Goal: Task Accomplishment & Management: Use online tool/utility

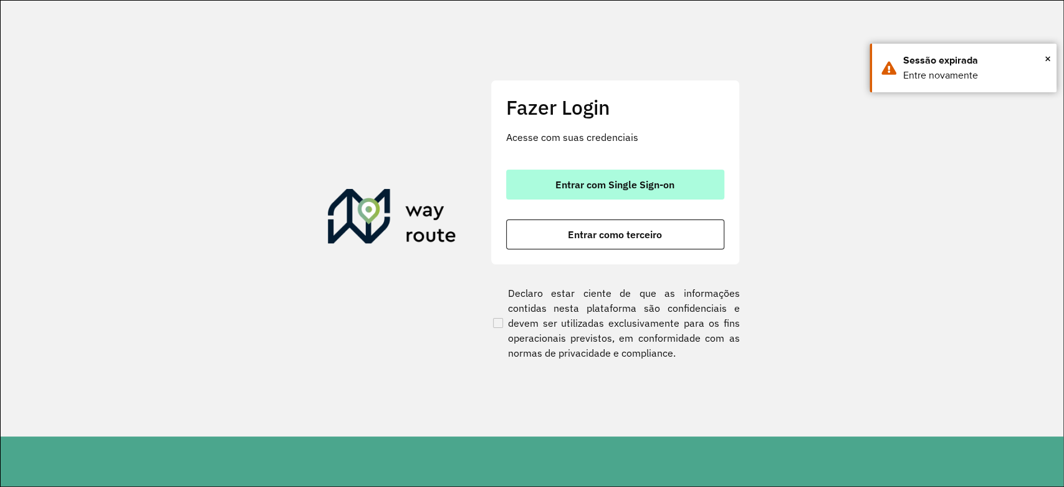
click at [669, 177] on button "Entrar com Single Sign-on" at bounding box center [615, 184] width 218 height 30
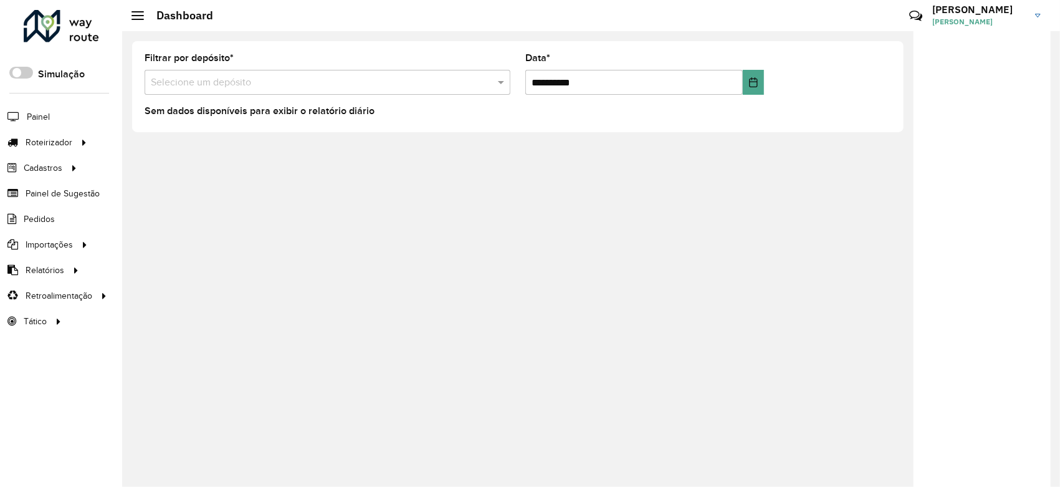
click at [189, 88] on input "text" at bounding box center [315, 82] width 328 height 15
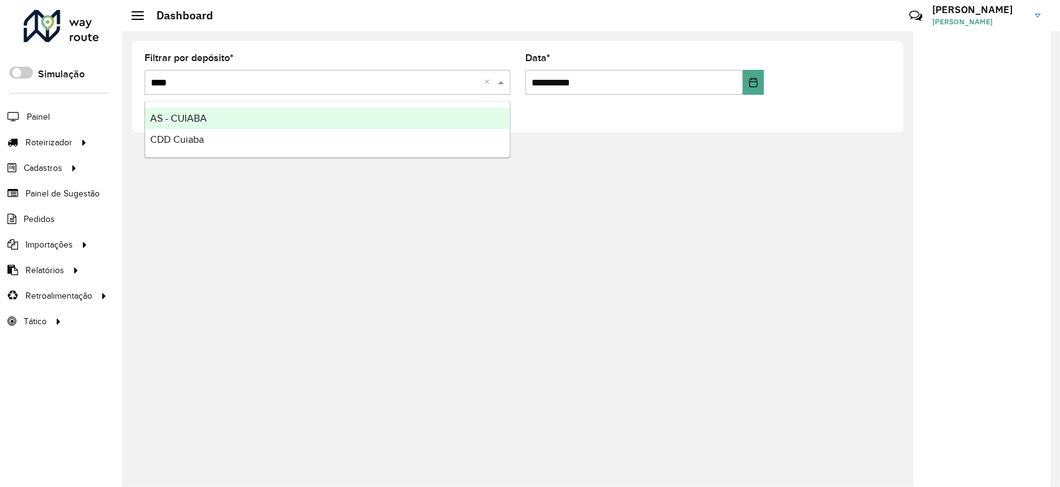
type input "*****"
click at [209, 118] on div "AS - CUIABA" at bounding box center [327, 118] width 364 height 21
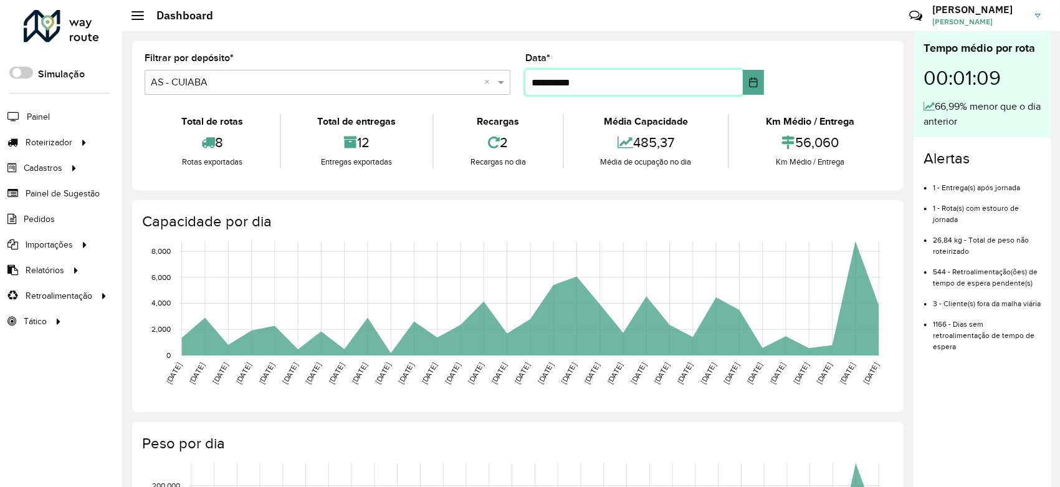
click at [584, 85] on input "**********" at bounding box center [633, 82] width 217 height 25
click at [756, 84] on button "Choose Date" at bounding box center [753, 82] width 21 height 25
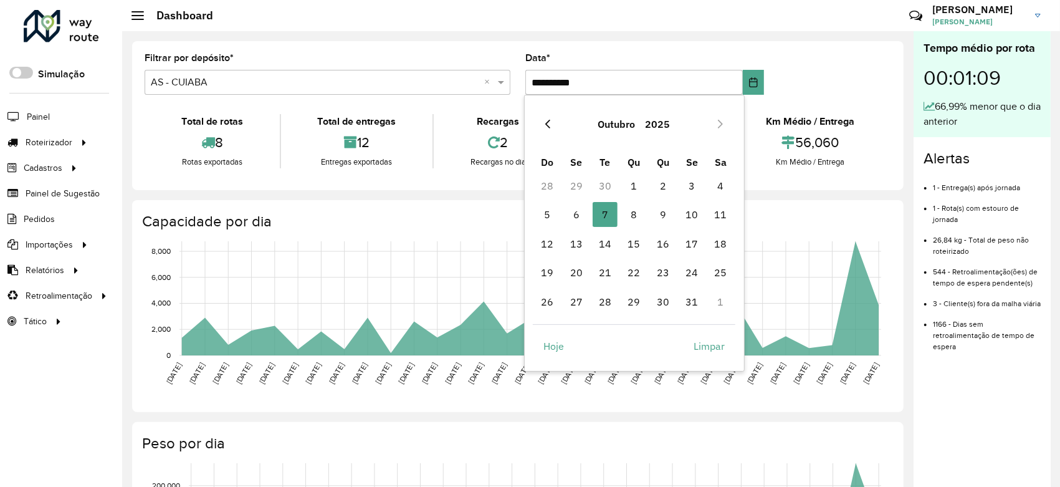
click at [548, 120] on icon "Previous Month" at bounding box center [548, 124] width 10 height 10
click at [720, 123] on icon "Next Month" at bounding box center [720, 124] width 5 height 9
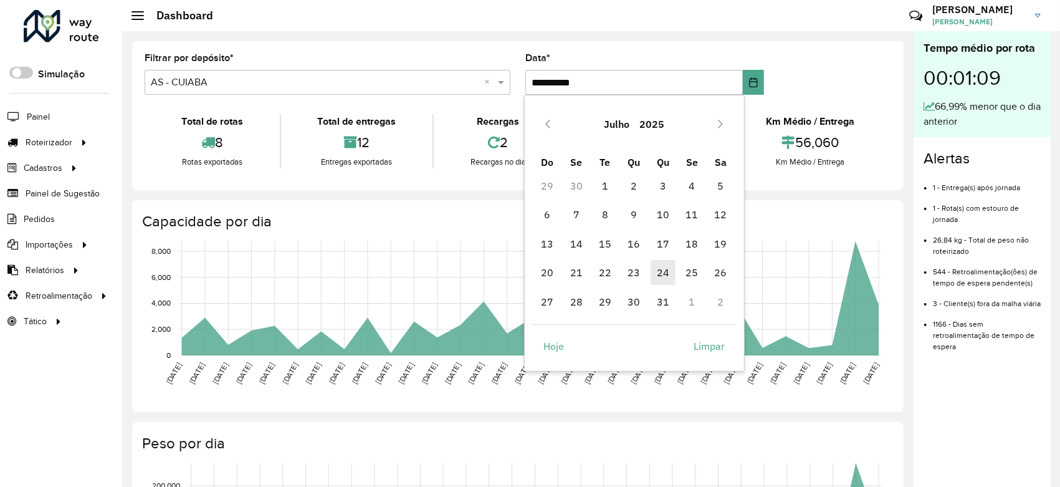
click at [663, 274] on span "24" at bounding box center [662, 272] width 25 height 25
type input "**********"
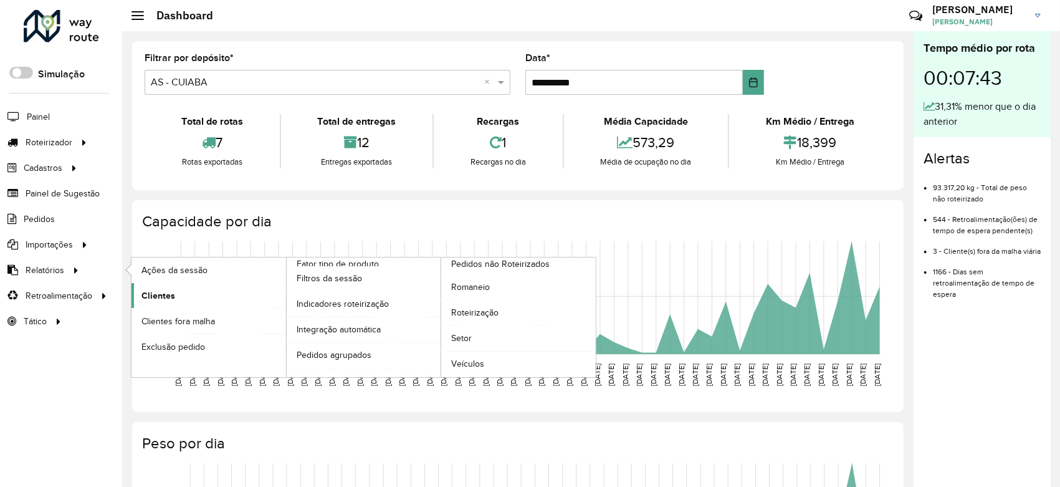
click at [163, 303] on link "Clientes" at bounding box center [208, 295] width 155 height 25
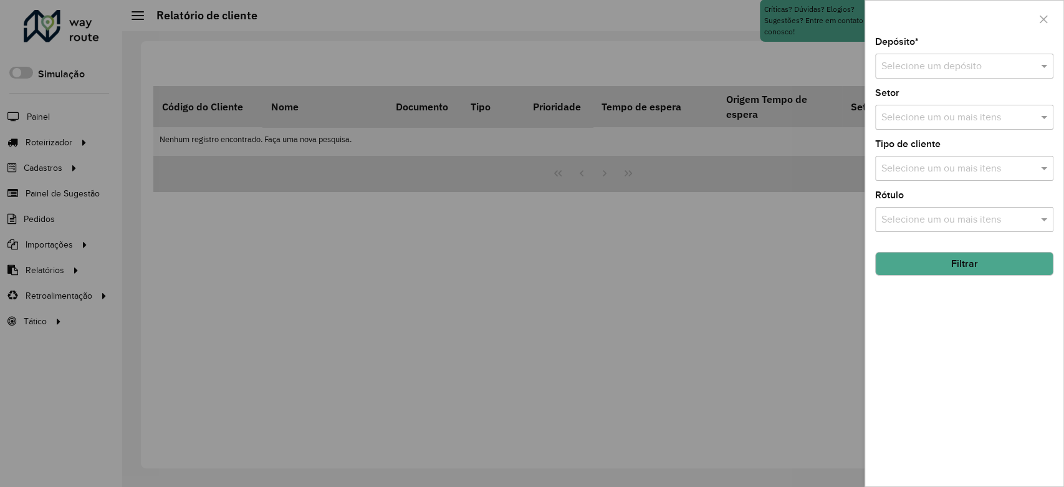
click at [264, 328] on div at bounding box center [532, 243] width 1064 height 487
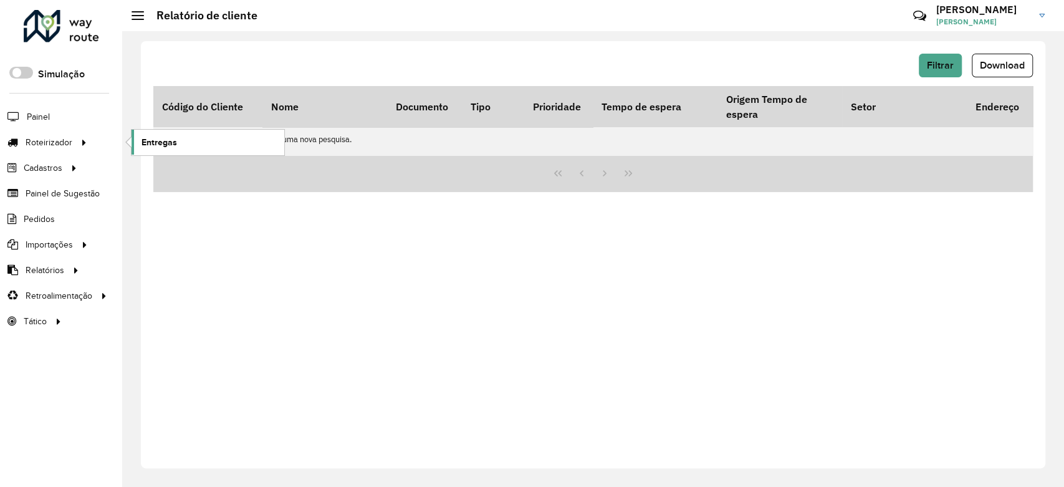
click at [163, 140] on span "Entregas" at bounding box center [159, 142] width 36 height 13
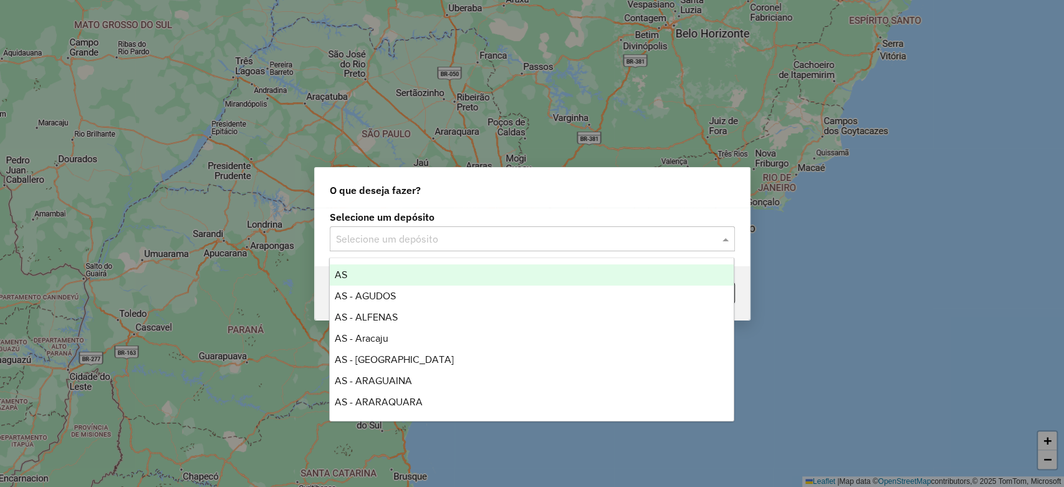
click at [516, 239] on input "text" at bounding box center [520, 239] width 368 height 15
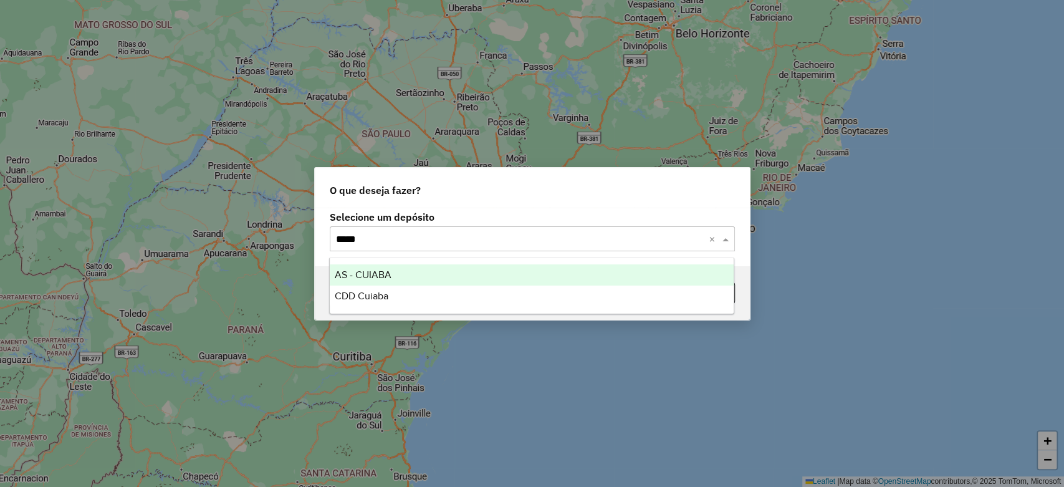
type input "******"
click at [499, 273] on div "AS - CUIABA" at bounding box center [532, 274] width 404 height 21
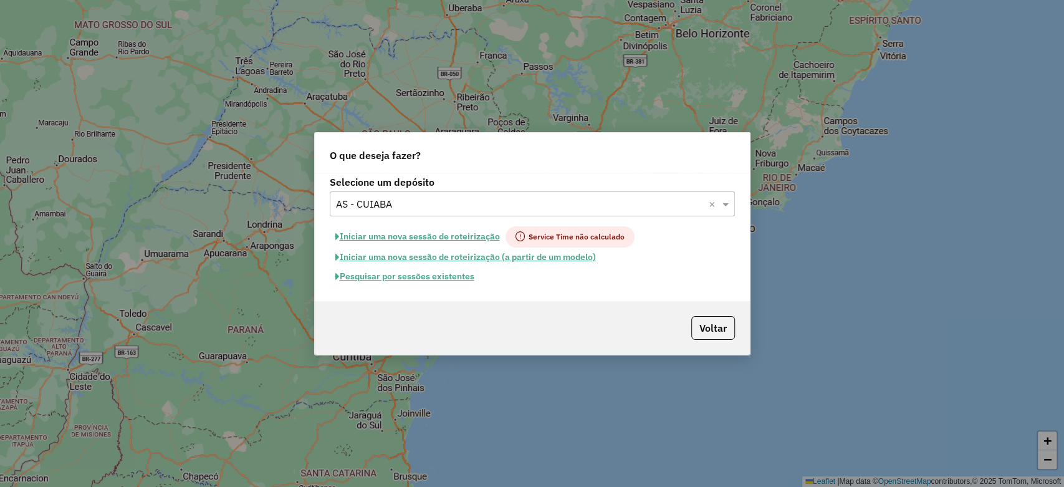
click at [409, 278] on button "Pesquisar por sessões existentes" at bounding box center [405, 276] width 150 height 19
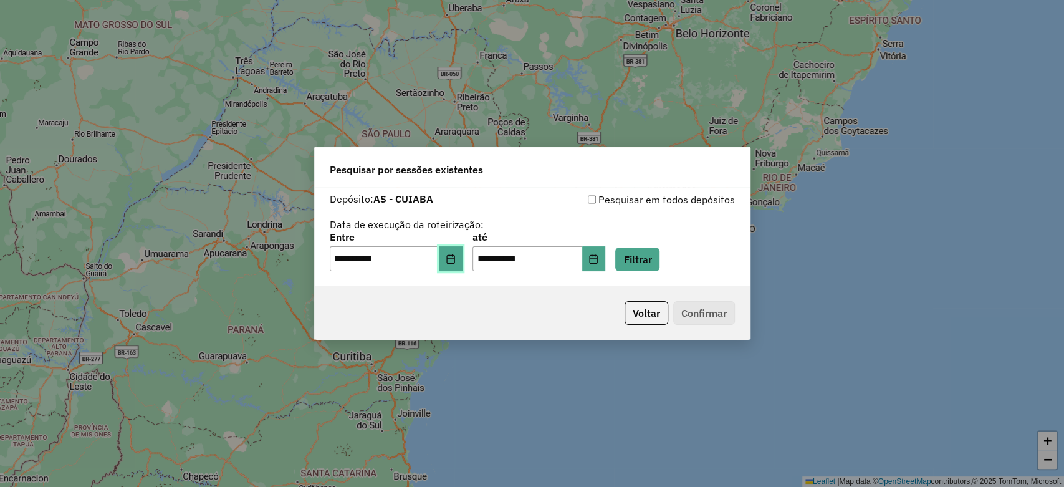
click at [455, 263] on icon "Choose Date" at bounding box center [450, 259] width 10 height 10
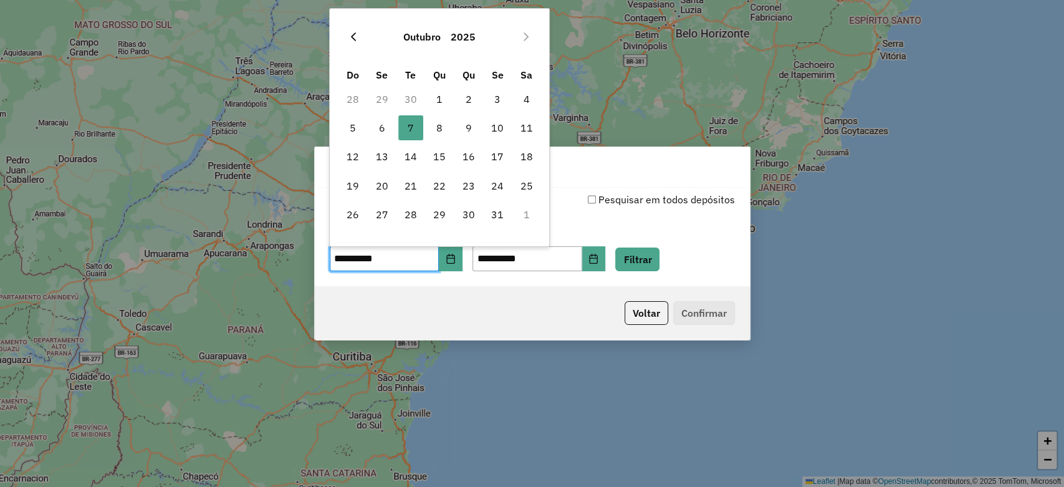
click at [352, 39] on icon "Previous Month" at bounding box center [353, 37] width 10 height 10
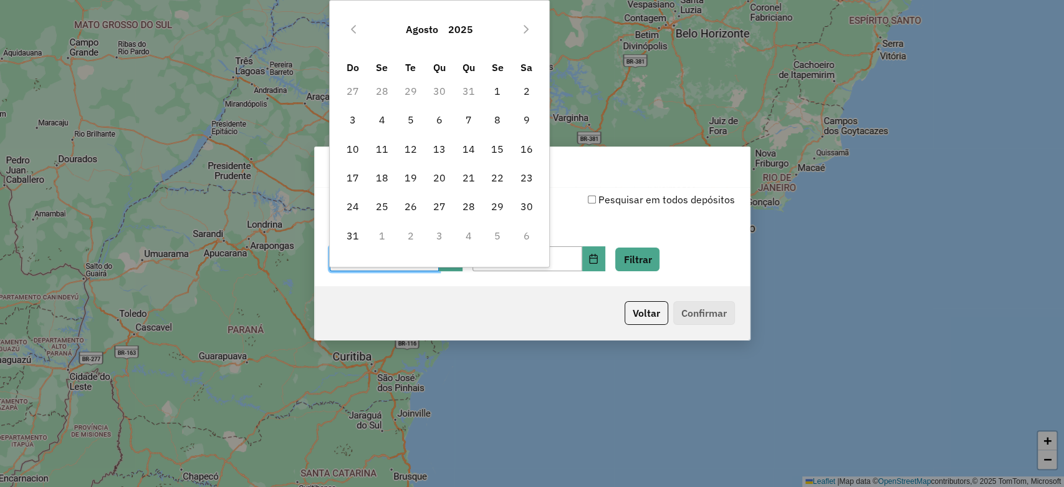
click at [352, 39] on button "Previous Month" at bounding box center [353, 29] width 20 height 20
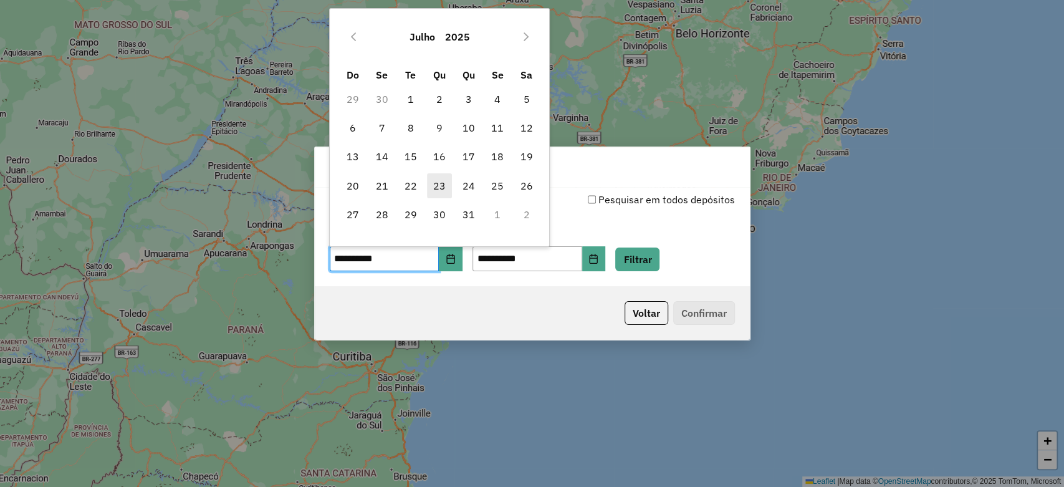
click at [444, 184] on span "23" at bounding box center [439, 185] width 25 height 25
type input "**********"
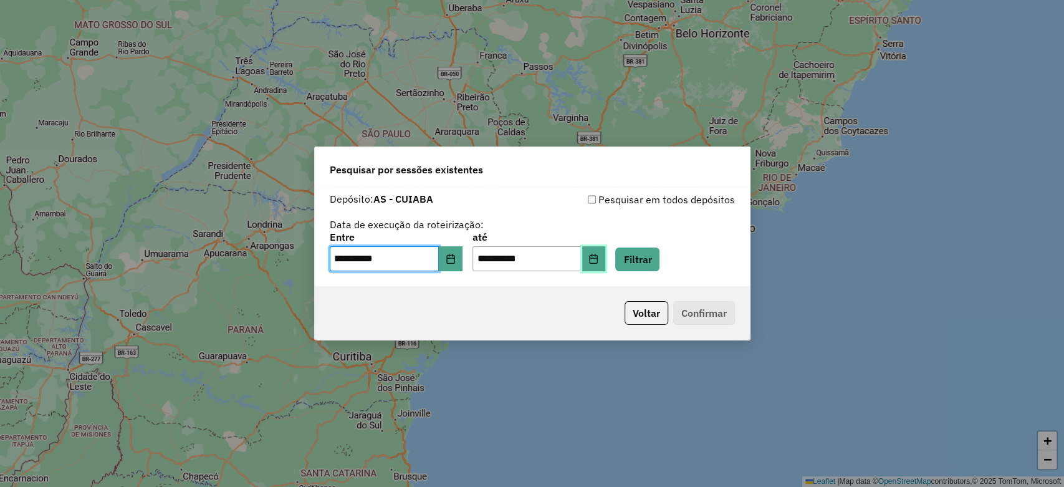
click at [598, 259] on icon "Choose Date" at bounding box center [593, 259] width 10 height 10
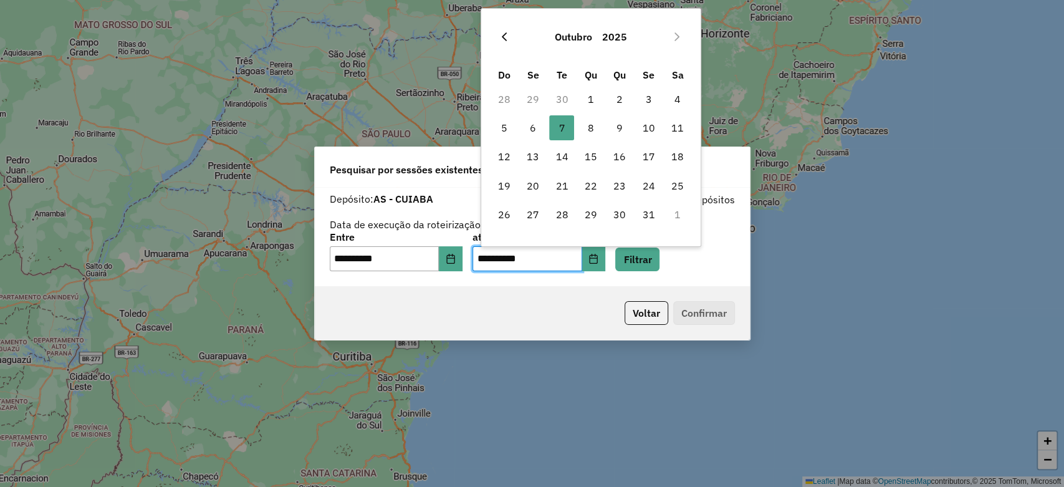
click at [508, 36] on icon "Previous Month" at bounding box center [504, 37] width 10 height 10
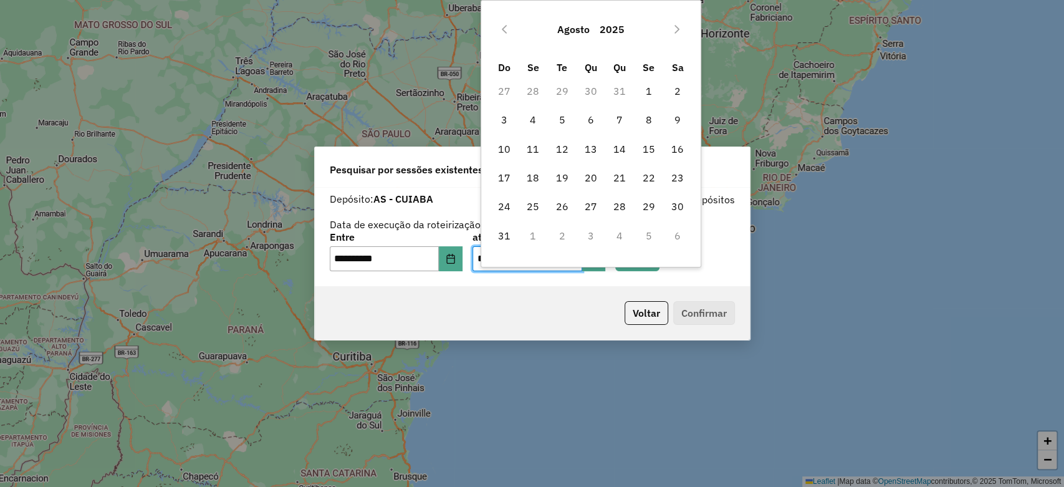
click at [508, 36] on button "Previous Month" at bounding box center [504, 29] width 20 height 20
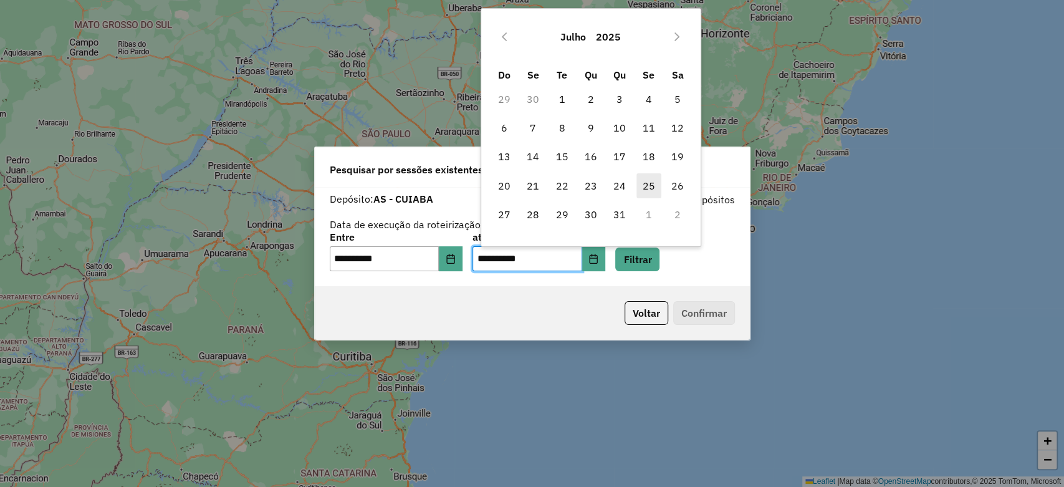
click at [644, 188] on span "25" at bounding box center [648, 185] width 25 height 25
type input "**********"
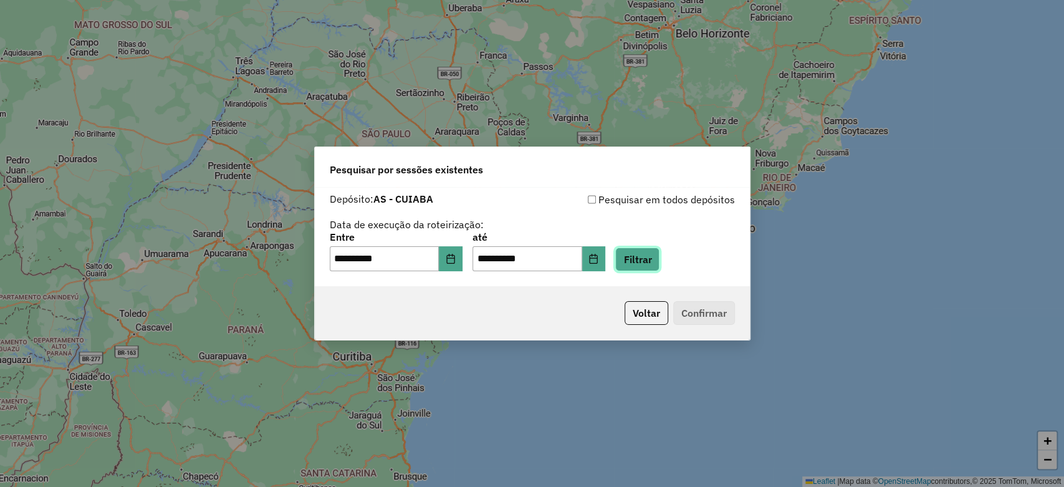
click at [659, 265] on button "Filtrar" at bounding box center [637, 259] width 44 height 24
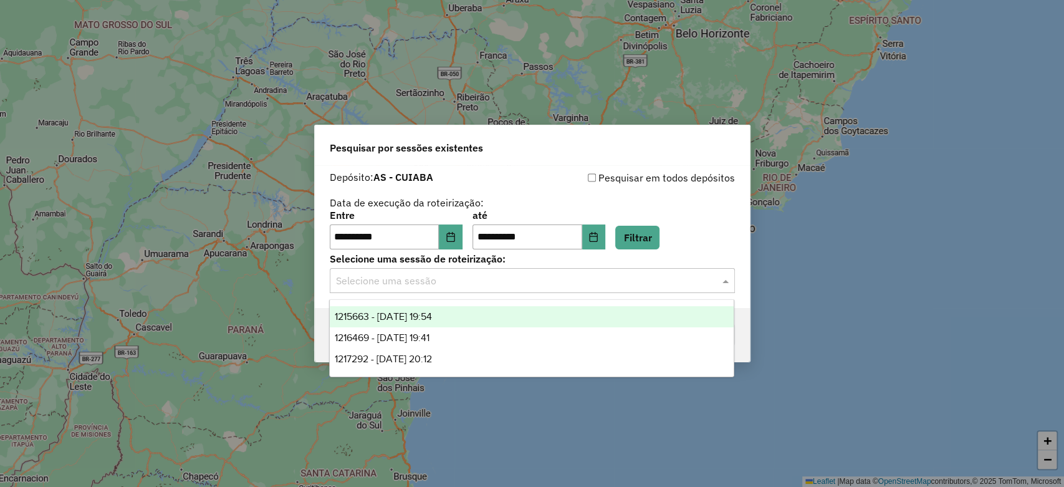
click at [628, 275] on input "text" at bounding box center [520, 281] width 368 height 15
click at [493, 320] on div "1215663 - [DATE] 19:54" at bounding box center [532, 316] width 404 height 21
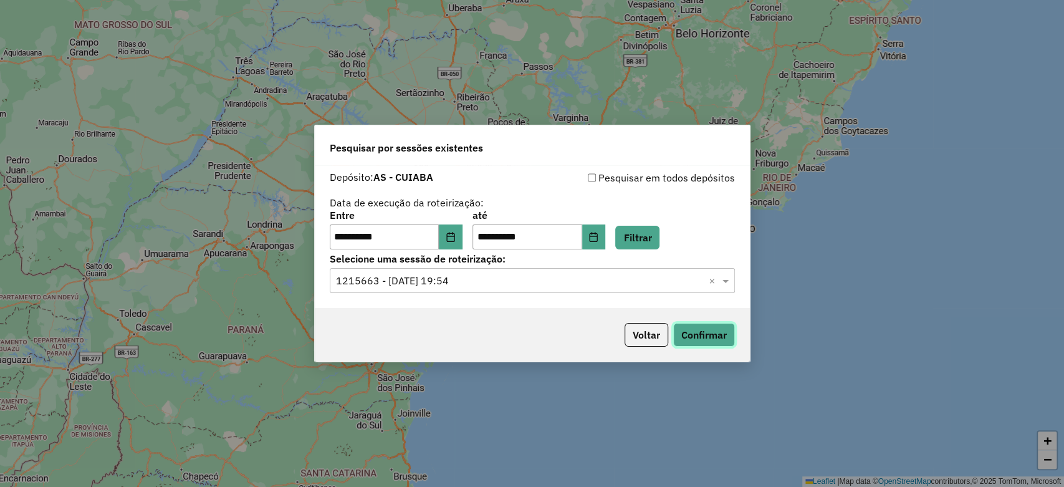
click at [683, 336] on button "Confirmar" at bounding box center [704, 335] width 62 height 24
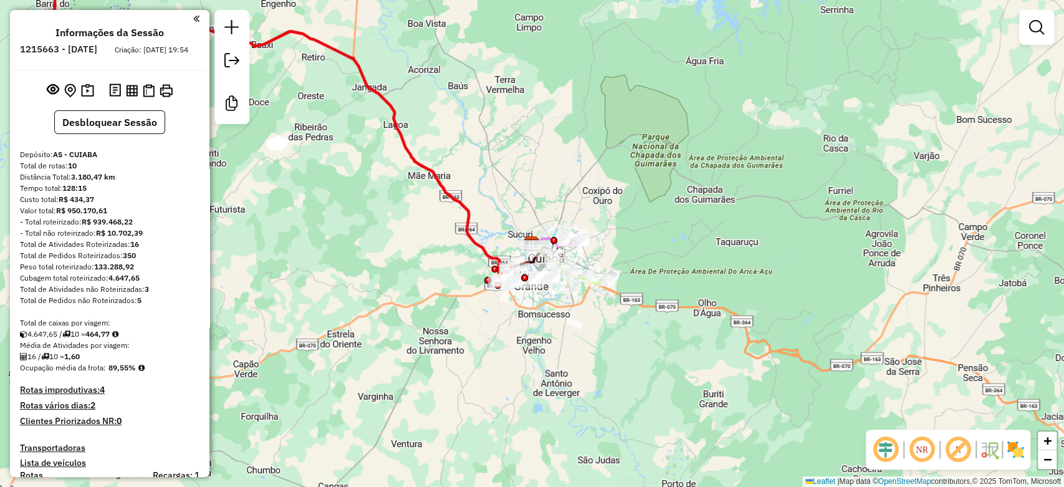
click at [1032, 21] on em at bounding box center [1036, 27] width 15 height 15
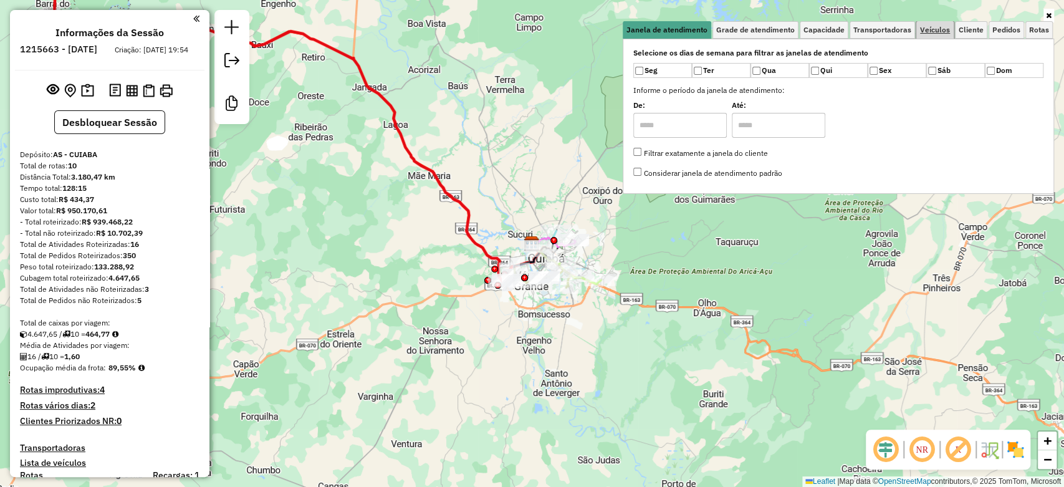
click at [940, 31] on span "Veículos" at bounding box center [935, 29] width 30 height 7
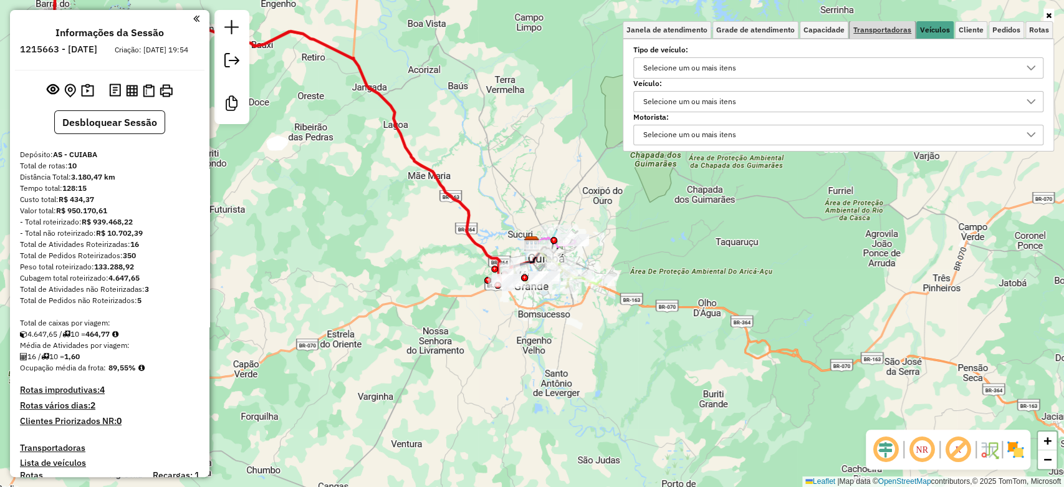
click at [879, 33] on span "Transportadoras" at bounding box center [882, 29] width 58 height 7
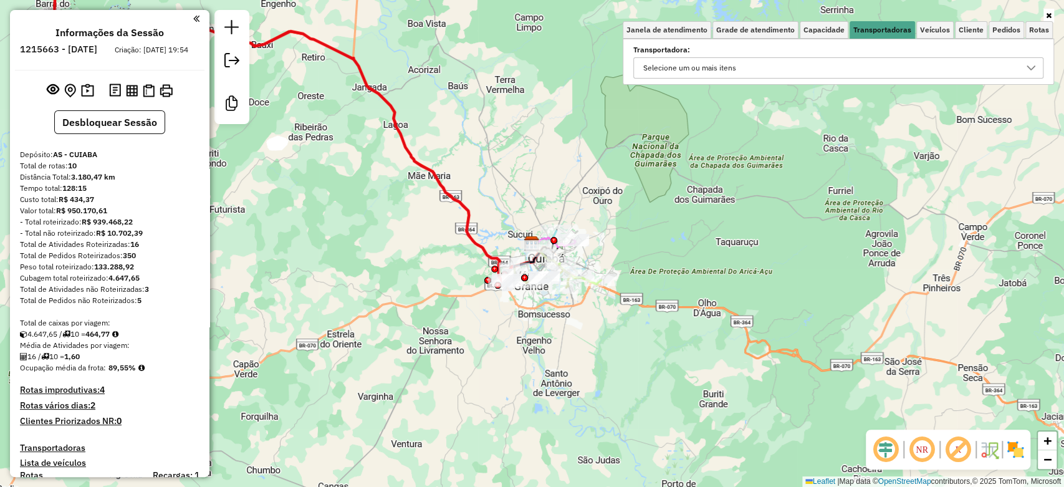
click at [740, 67] on div "Selecione um ou mais itens" at bounding box center [690, 68] width 102 height 20
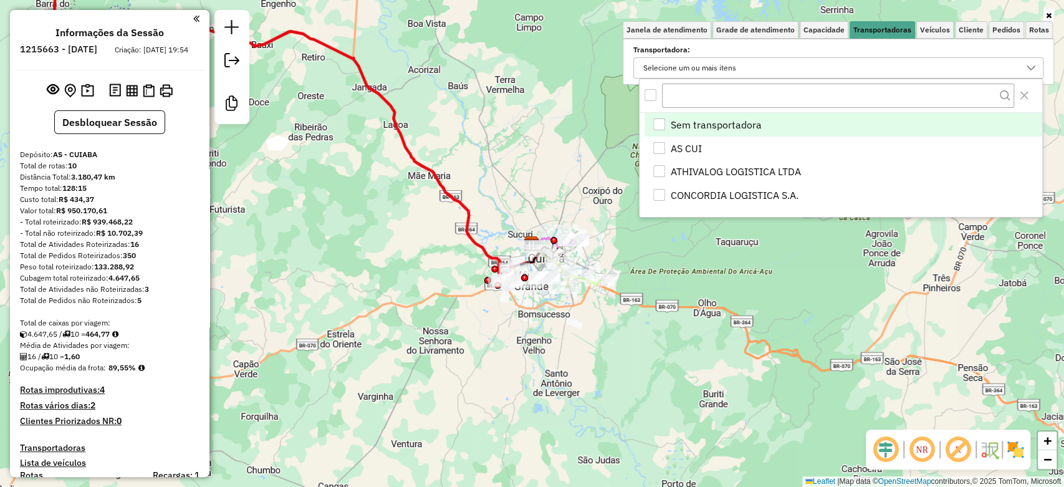
scroll to position [7, 44]
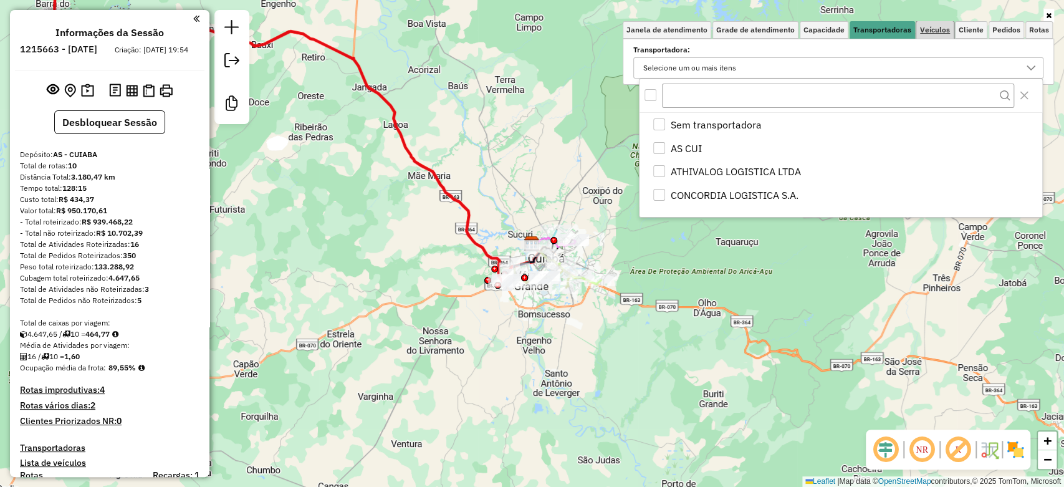
click at [938, 32] on span "Veículos" at bounding box center [935, 29] width 30 height 7
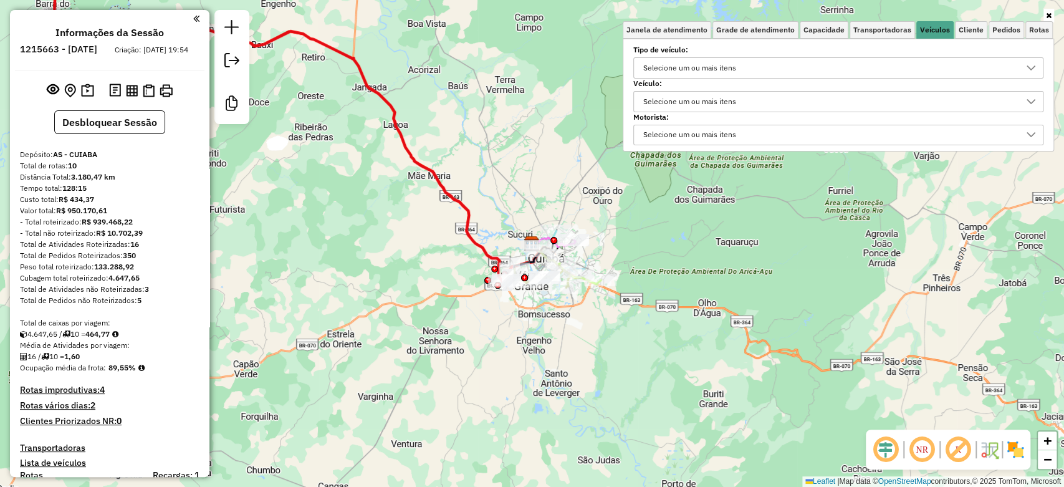
click at [799, 97] on div "Selecione um ou mais itens" at bounding box center [829, 102] width 380 height 20
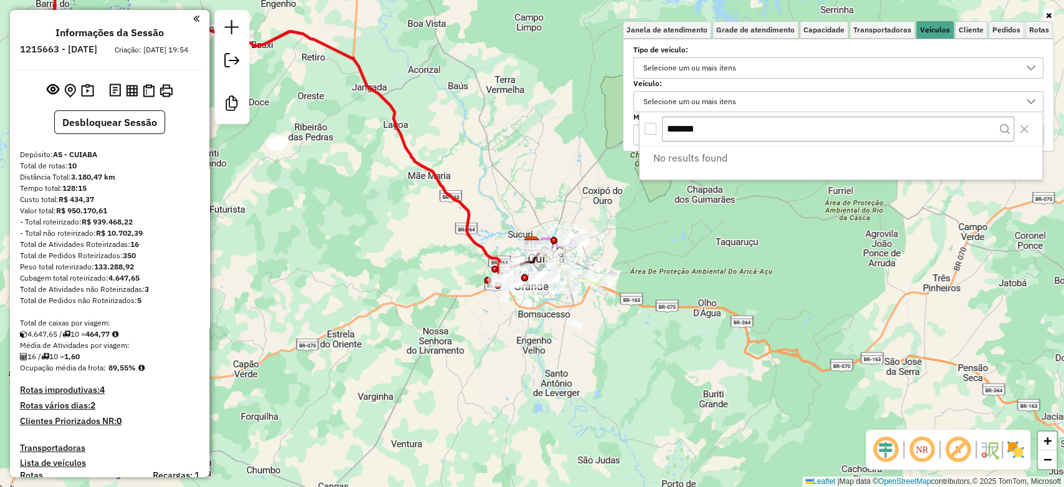
type input "*******"
click at [1044, 14] on link at bounding box center [1048, 16] width 11 height 14
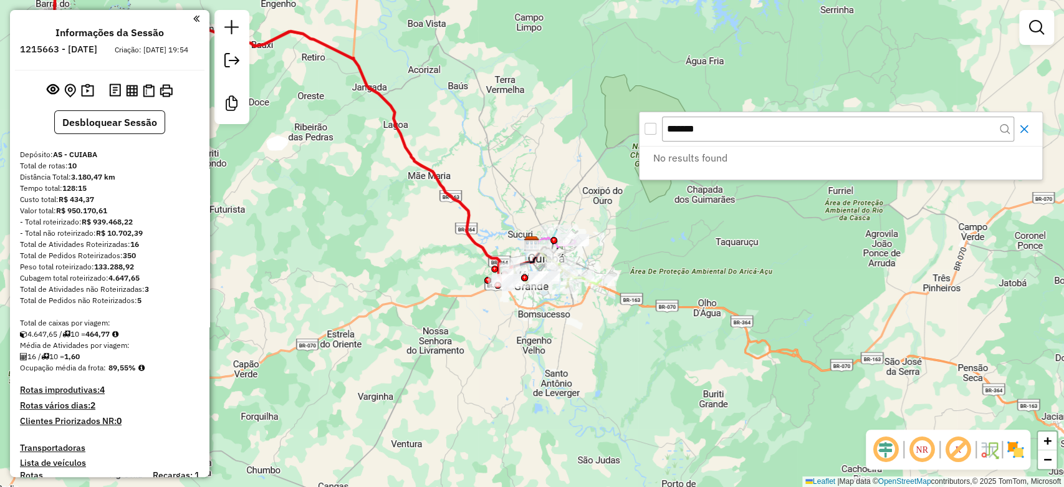
click at [1022, 132] on icon "Close" at bounding box center [1024, 129] width 10 height 10
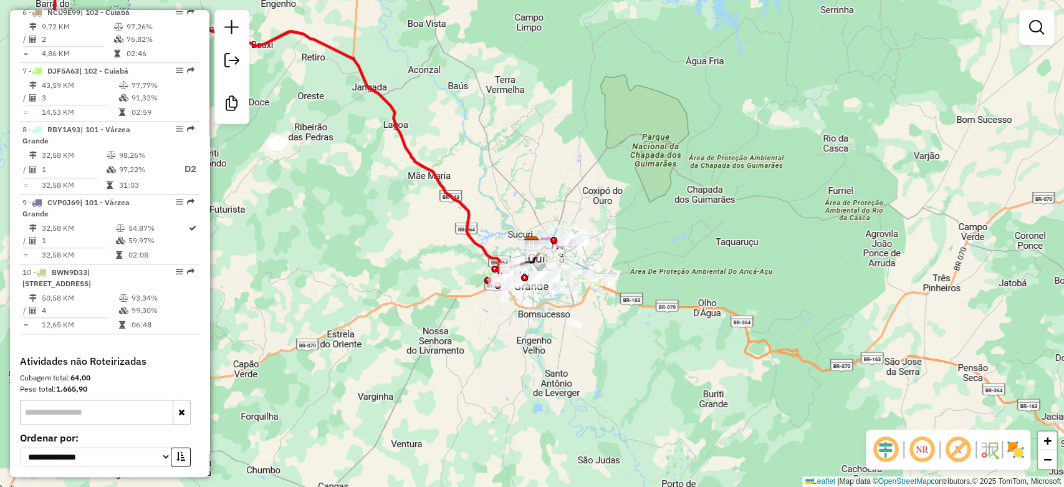
scroll to position [907, 0]
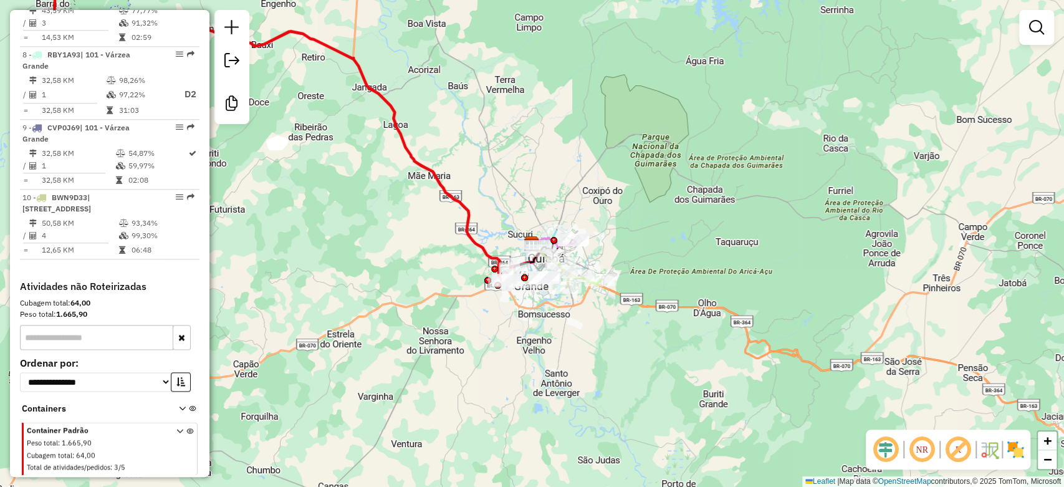
click at [110, 345] on input "text" at bounding box center [96, 337] width 153 height 25
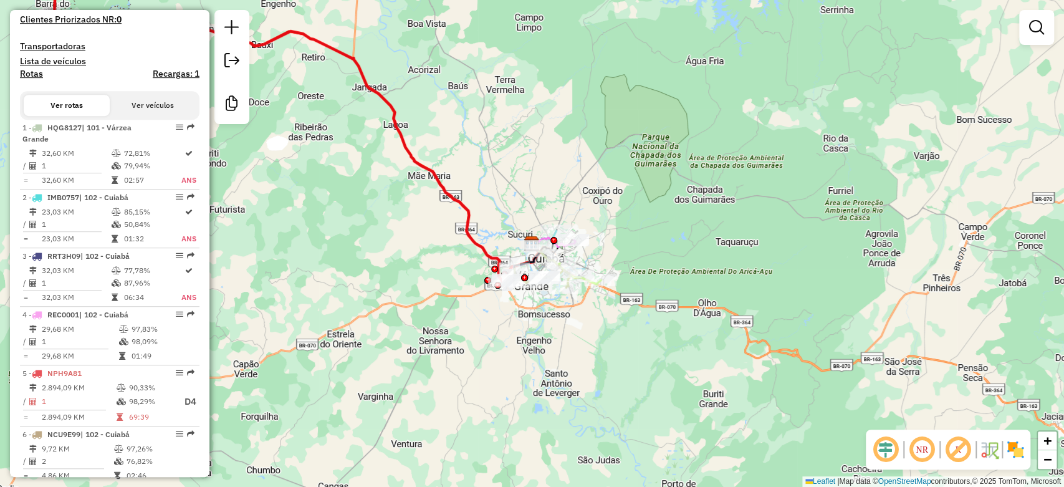
scroll to position [422, 0]
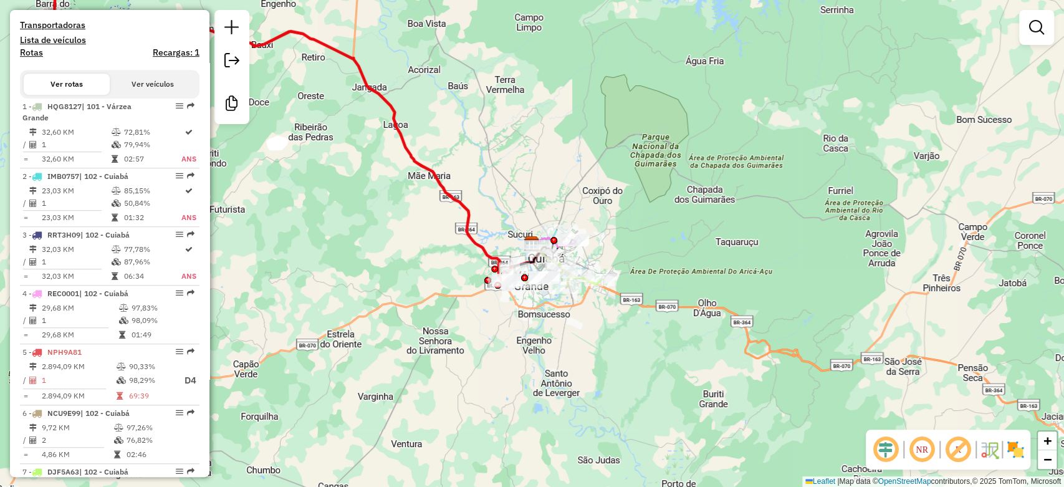
click at [166, 87] on button "Ver veículos" at bounding box center [153, 84] width 86 height 21
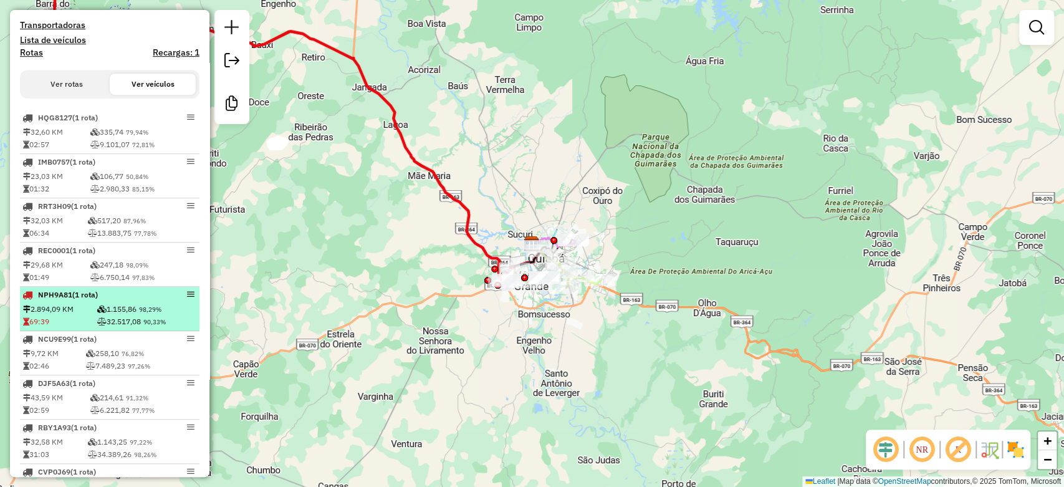
click at [131, 328] on td "32.517,08 90,33%" at bounding box center [147, 321] width 100 height 12
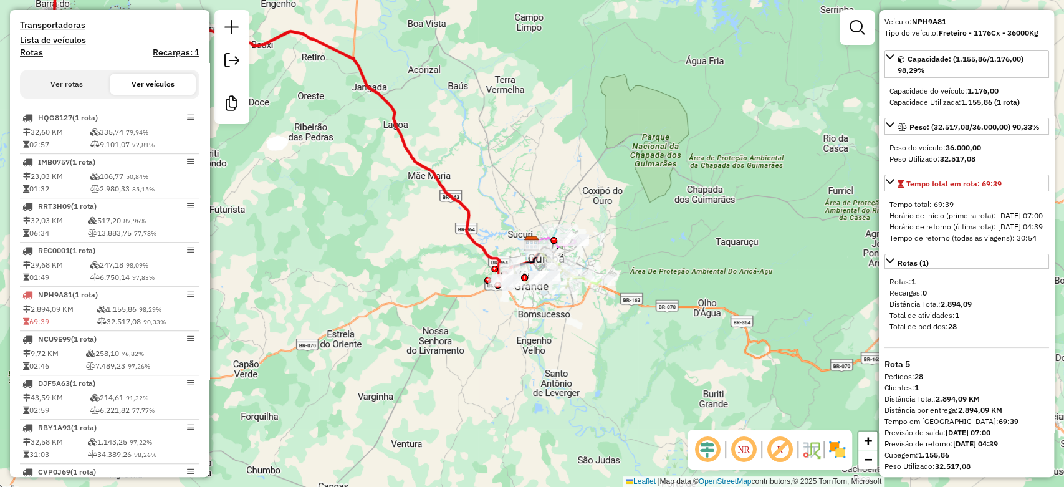
scroll to position [74, 0]
drag, startPoint x: 980, startPoint y: 306, endPoint x: 943, endPoint y: 307, distance: 37.4
click at [943, 307] on div "Distância Total: 2.894,09" at bounding box center [966, 303] width 155 height 11
click at [970, 399] on strong "2.894,09 KM" at bounding box center [957, 398] width 44 height 9
drag, startPoint x: 916, startPoint y: 263, endPoint x: 916, endPoint y: 252, distance: 11.2
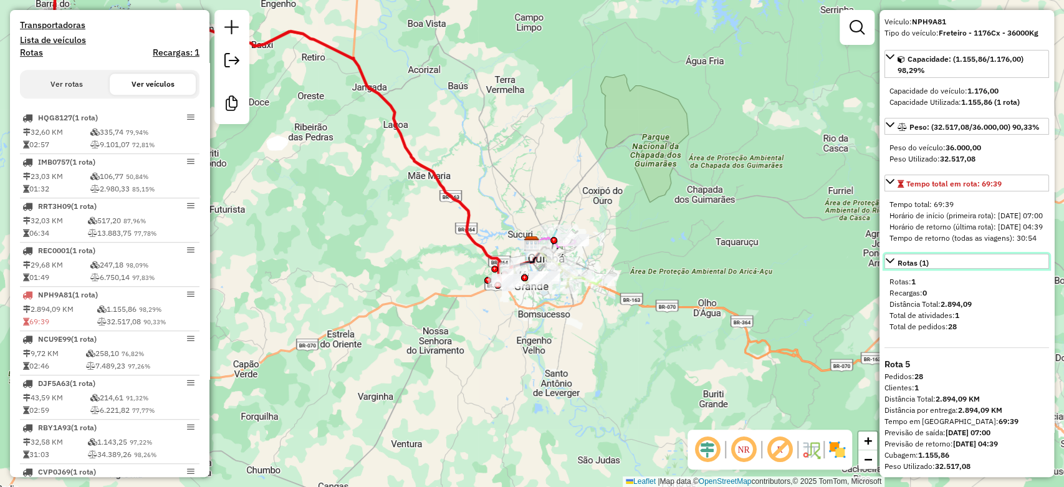
click at [916, 263] on span "Rotas (1)" at bounding box center [912, 262] width 31 height 7
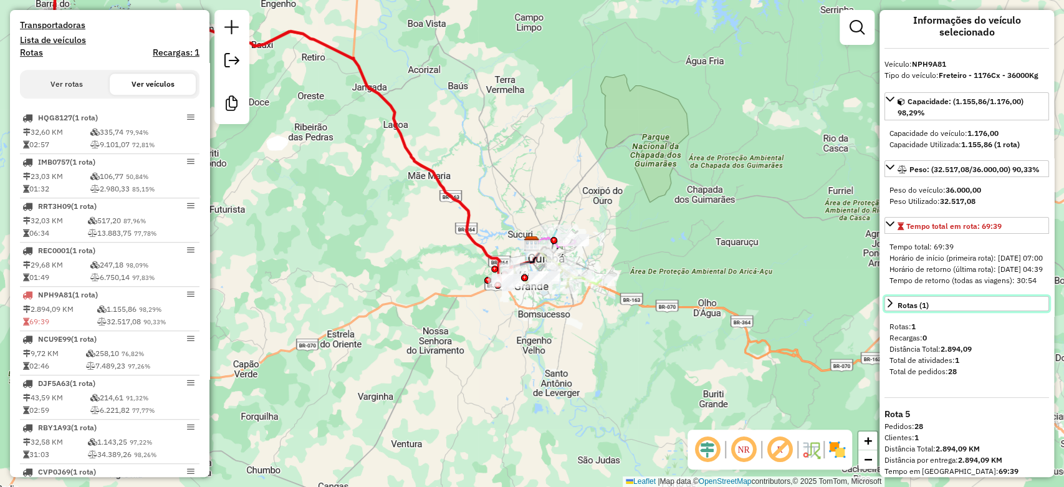
scroll to position [10, 0]
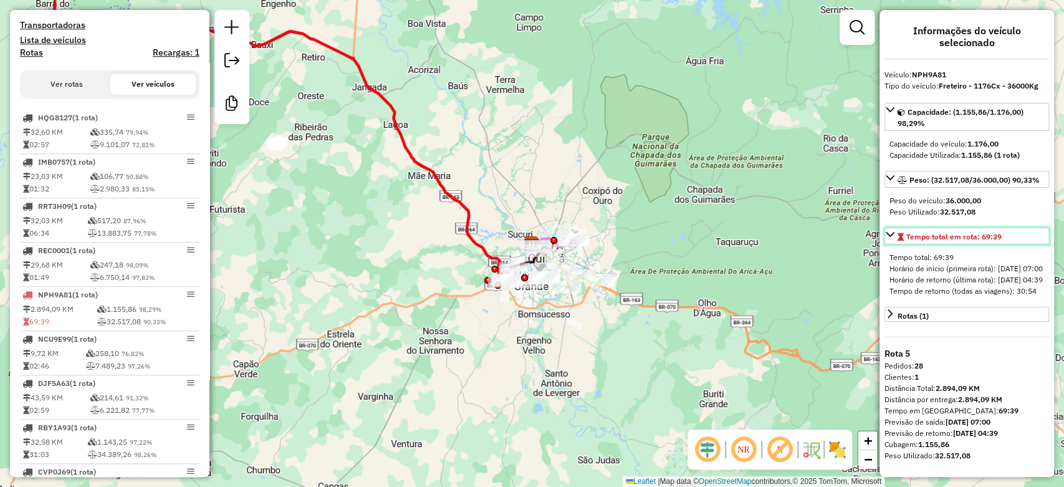
click at [943, 232] on span "Tempo total em rota: 69:39" at bounding box center [953, 236] width 95 height 9
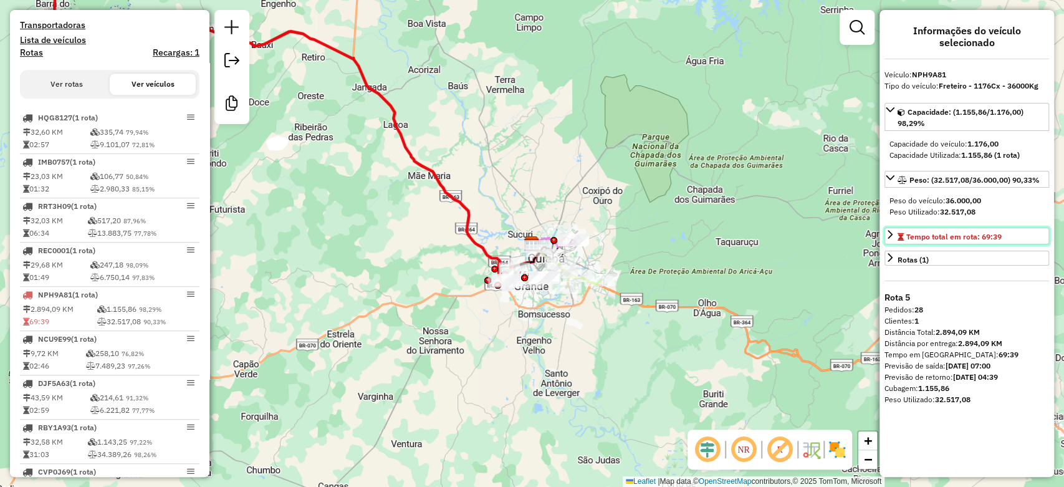
scroll to position [0, 0]
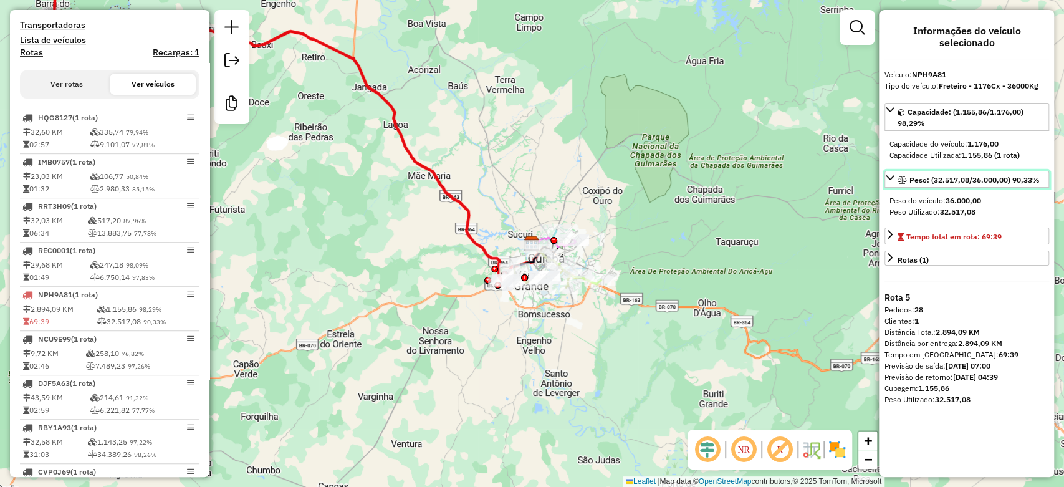
click at [948, 181] on span "Peso: (32.517,08/36.000,00) 90,33%" at bounding box center [974, 179] width 130 height 9
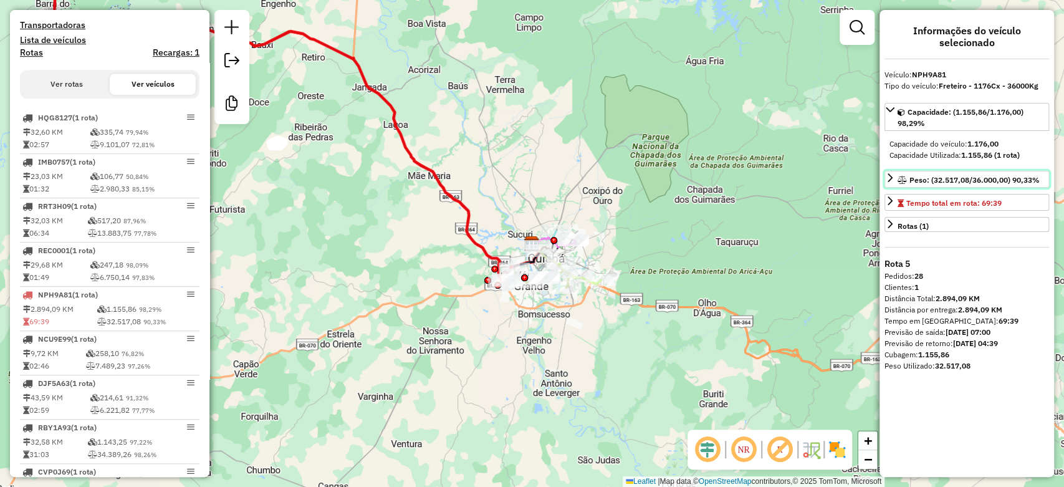
click at [948, 181] on span "Peso: (32.517,08/36.000,00) 90,33%" at bounding box center [974, 179] width 130 height 9
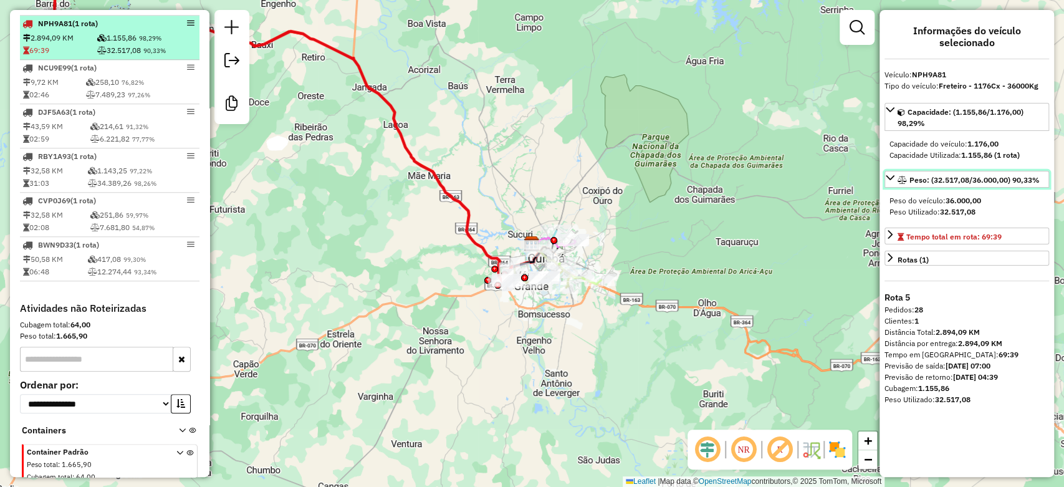
scroll to position [699, 0]
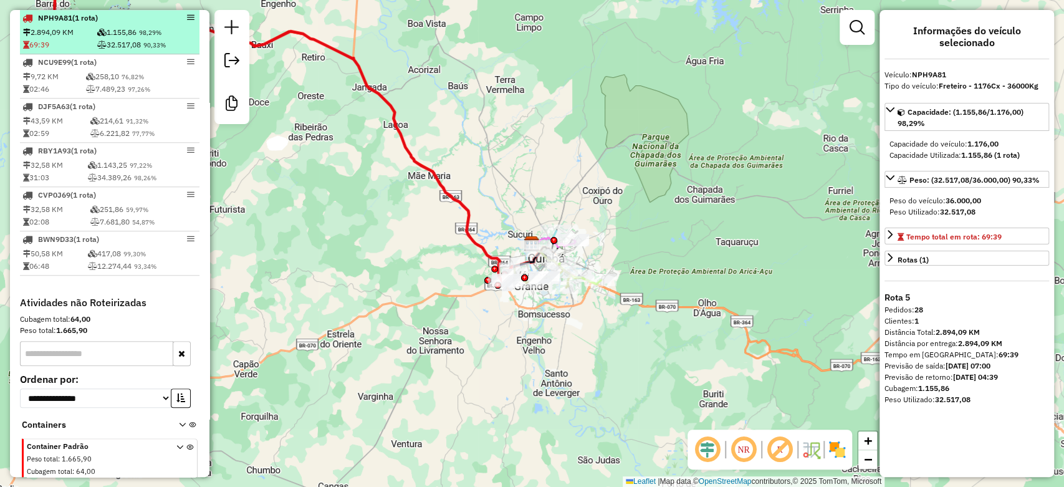
click at [188, 24] on div "NPH9A81 (1 Rota)" at bounding box center [109, 17] width 174 height 11
click at [189, 21] on em at bounding box center [190, 17] width 7 height 7
click at [155, 37] on td "1.155,86 98,29%" at bounding box center [147, 32] width 100 height 12
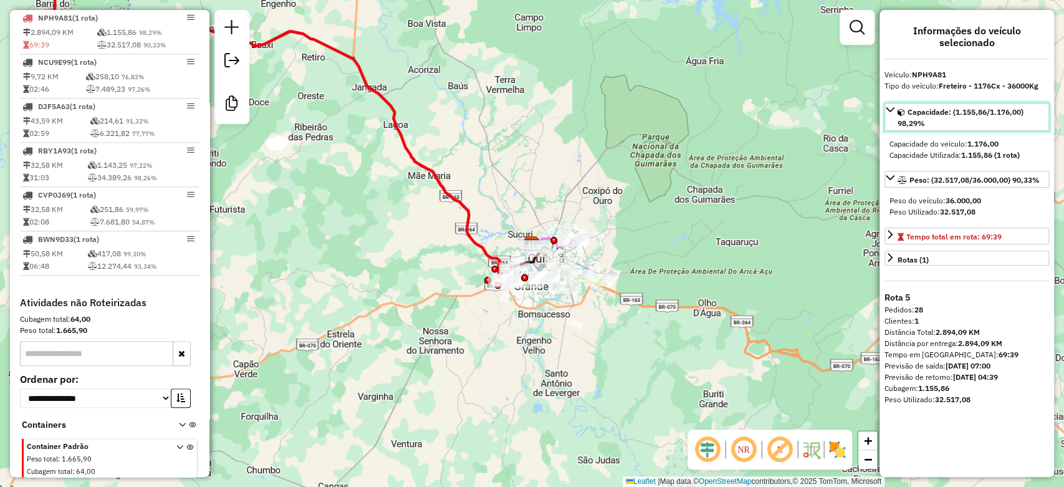
click at [958, 113] on span "Capacidade: (1.155,86/1.176,00) 98,29%" at bounding box center [960, 117] width 126 height 21
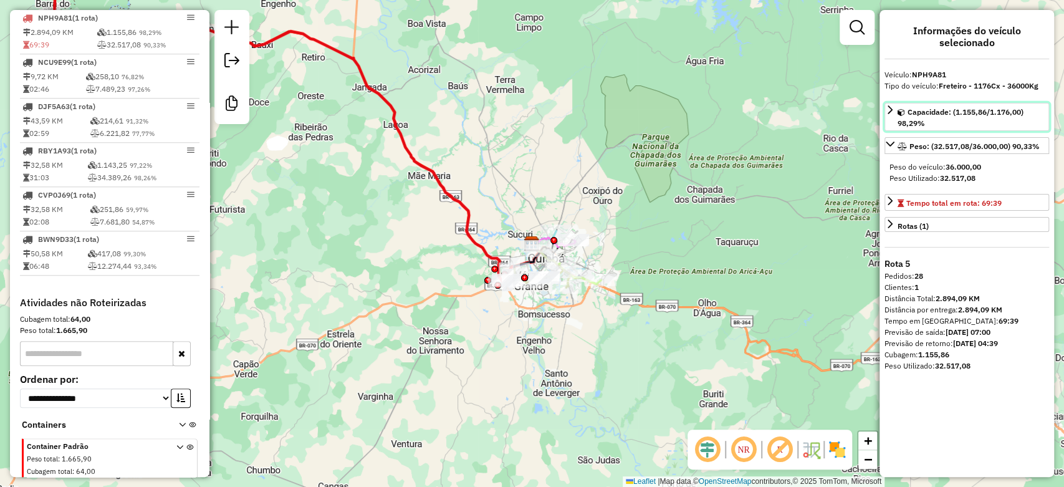
click at [958, 114] on span "Capacidade: (1.155,86/1.176,00) 98,29%" at bounding box center [960, 117] width 126 height 21
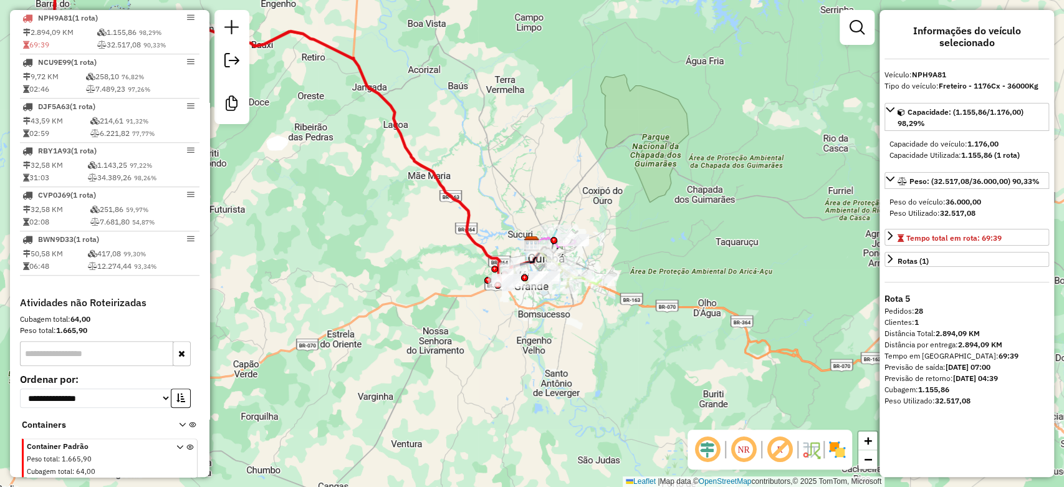
click at [949, 142] on div "Capacidade do veículo: 1.176,00" at bounding box center [966, 143] width 155 height 11
click at [948, 227] on link "Tempo total em rota: 69:39" at bounding box center [966, 235] width 164 height 17
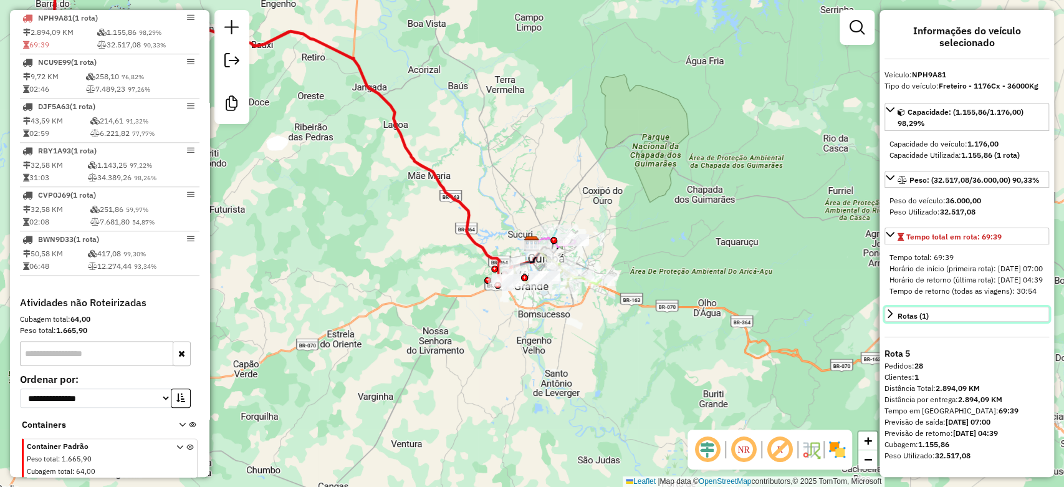
click at [956, 321] on link "Rotas (1)" at bounding box center [966, 314] width 164 height 15
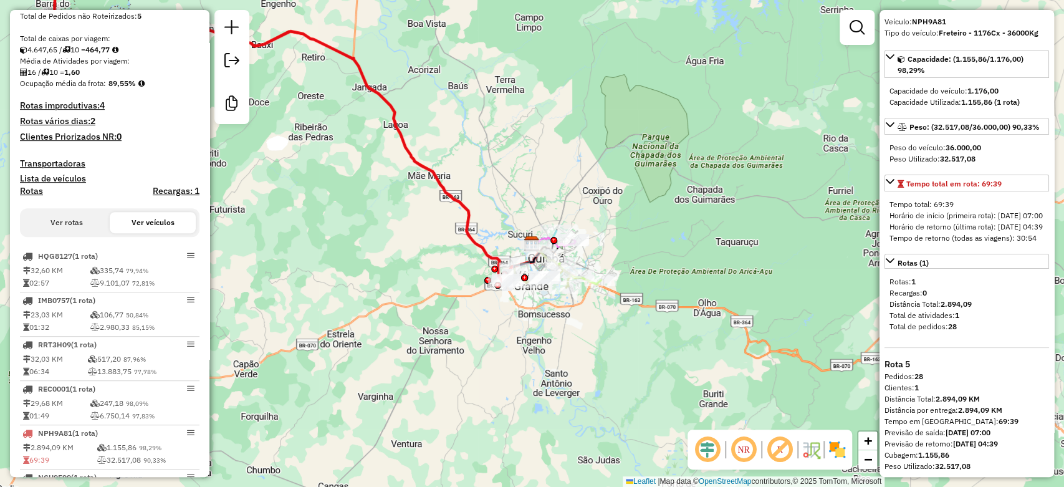
scroll to position [0, 0]
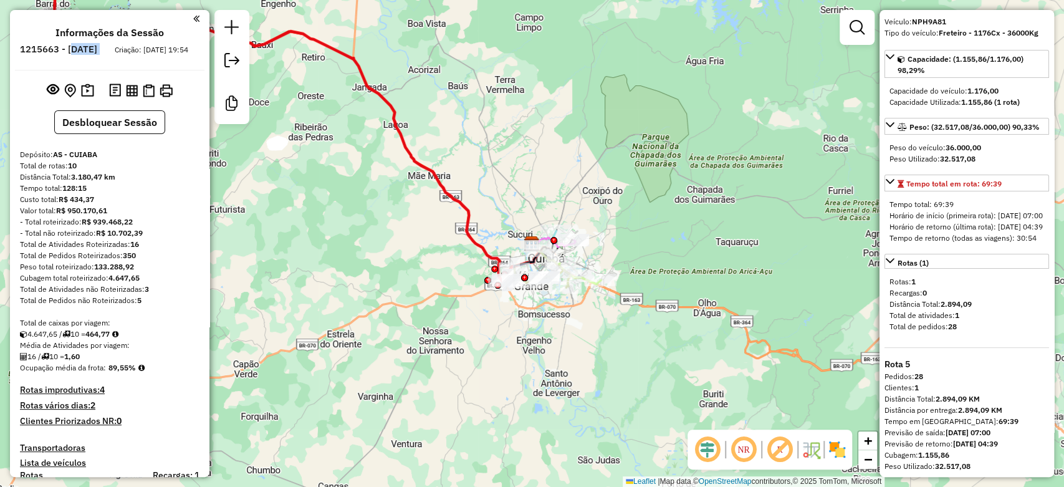
drag, startPoint x: 107, startPoint y: 47, endPoint x: 159, endPoint y: 50, distance: 52.4
click at [159, 50] on ul "Informações da Sessão 1215663 - 23/07/2025 Criação: 22/07/2025 19:54" at bounding box center [109, 43] width 189 height 33
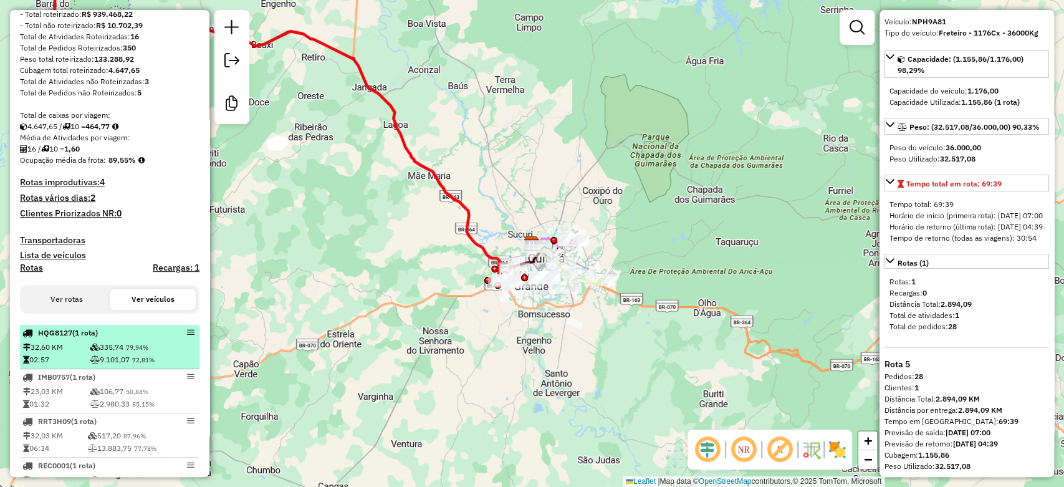
scroll to position [277, 0]
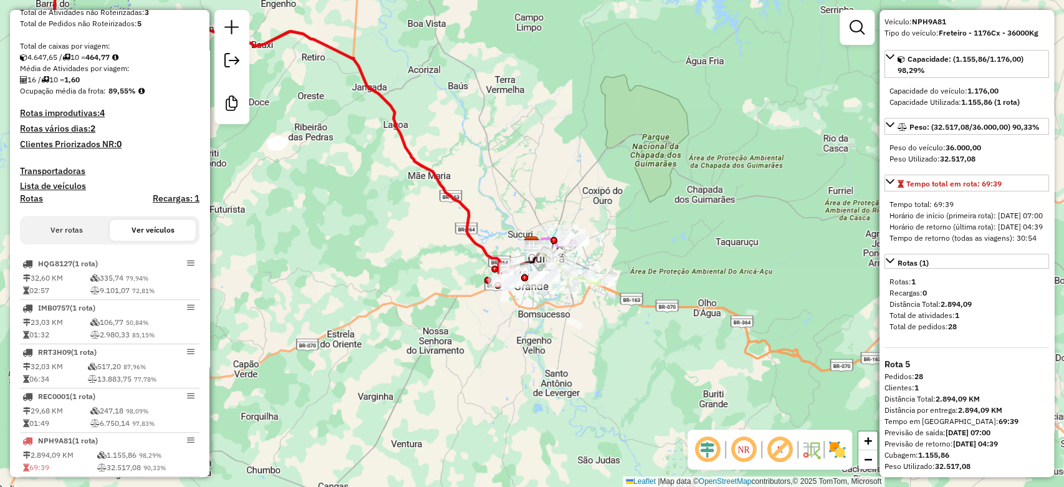
click at [972, 332] on div "Total de pedidos: 28" at bounding box center [966, 326] width 155 height 11
click at [993, 388] on div "Clientes: 1" at bounding box center [966, 387] width 164 height 11
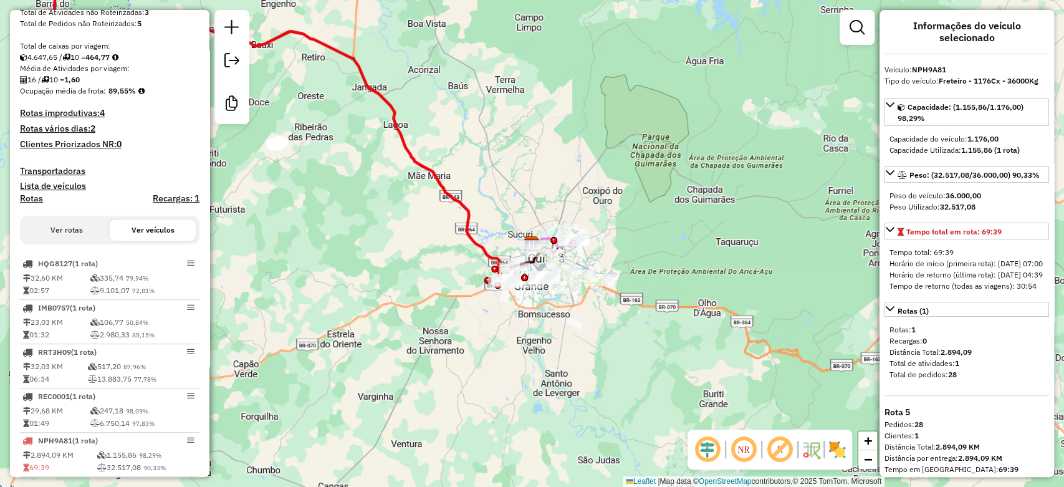
scroll to position [0, 0]
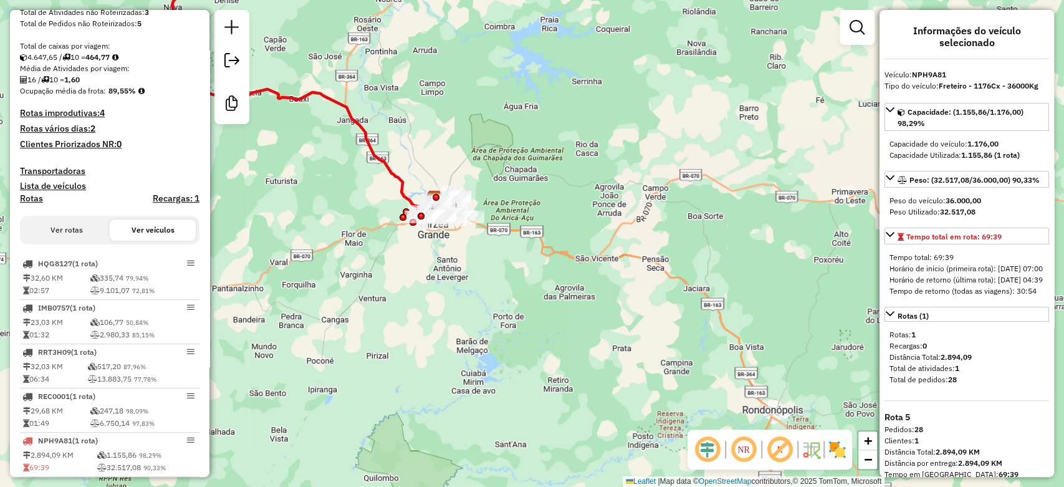
click at [1024, 68] on div "Informações do veículo selecionado Veículo: NPH9A81 Tipo do veículo: Freteiro -…" at bounding box center [966, 243] width 174 height 467
click at [1025, 25] on h4 "Informações do veículo selecionado" at bounding box center [966, 37] width 164 height 24
click at [874, 34] on div "Janela de atendimento Grade de atendimento Capacidade Transportadoras Veículos …" at bounding box center [532, 243] width 1064 height 487
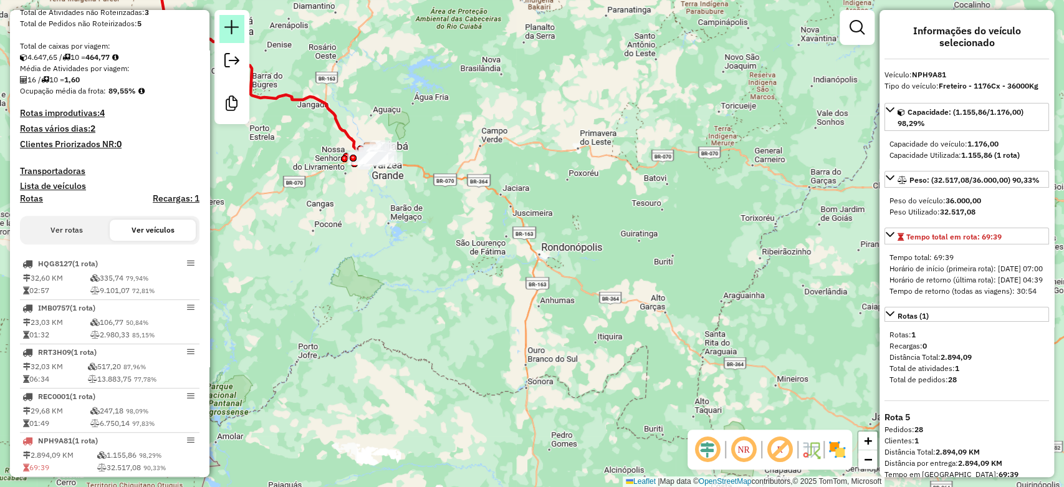
click at [224, 25] on link at bounding box center [231, 29] width 25 height 28
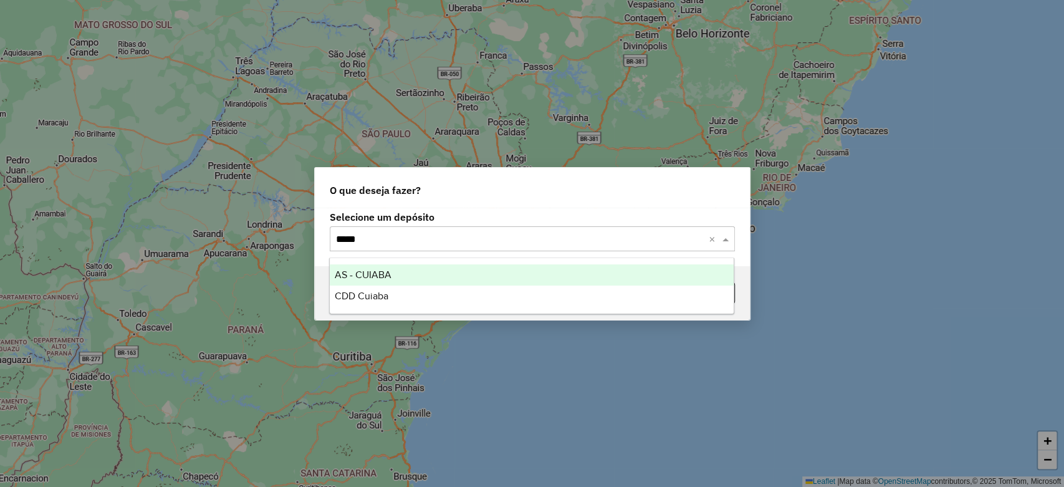
type input "******"
click at [424, 273] on div "AS - CUIABA" at bounding box center [532, 274] width 404 height 21
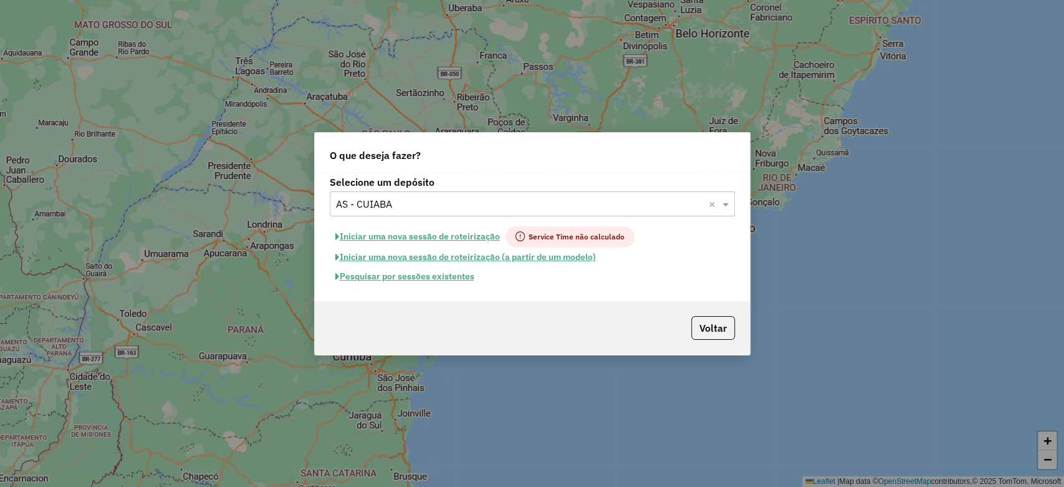
click at [434, 279] on button "Pesquisar por sessões existentes" at bounding box center [405, 276] width 150 height 19
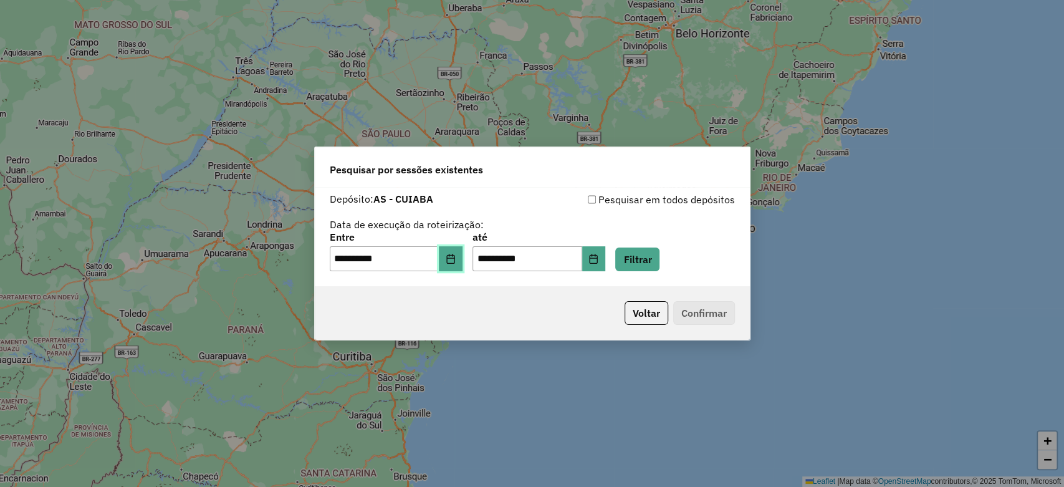
click at [455, 256] on icon "Choose Date" at bounding box center [450, 259] width 10 height 10
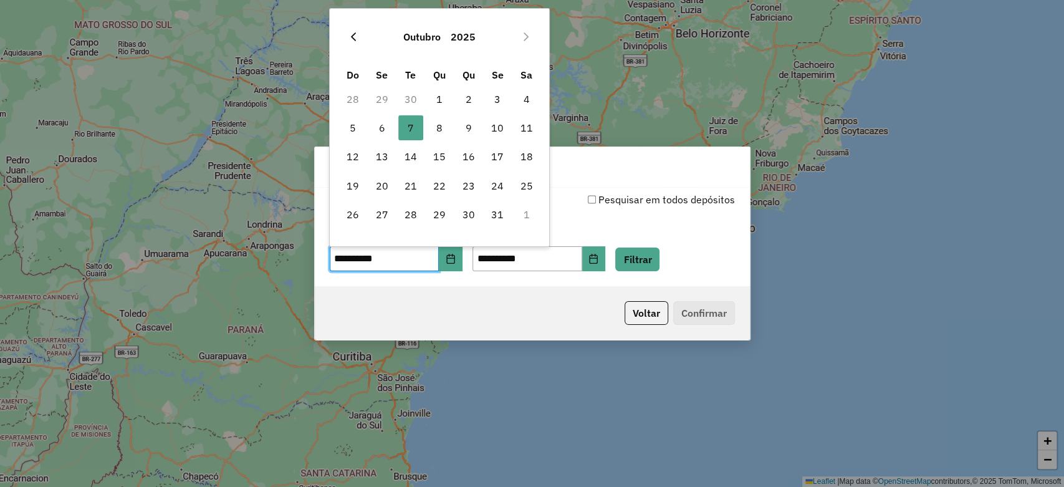
click at [355, 35] on icon "Previous Month" at bounding box center [353, 37] width 10 height 10
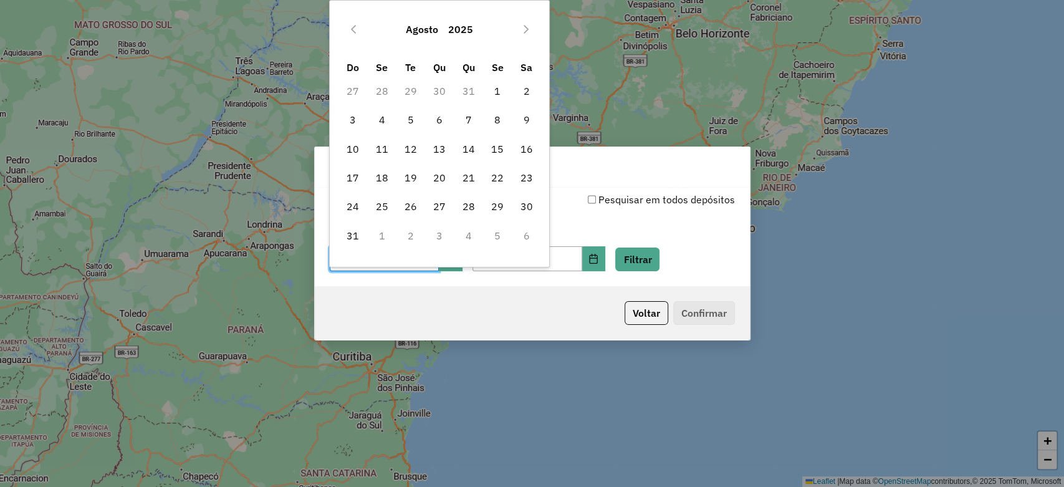
click at [355, 35] on button "Previous Month" at bounding box center [353, 29] width 20 height 20
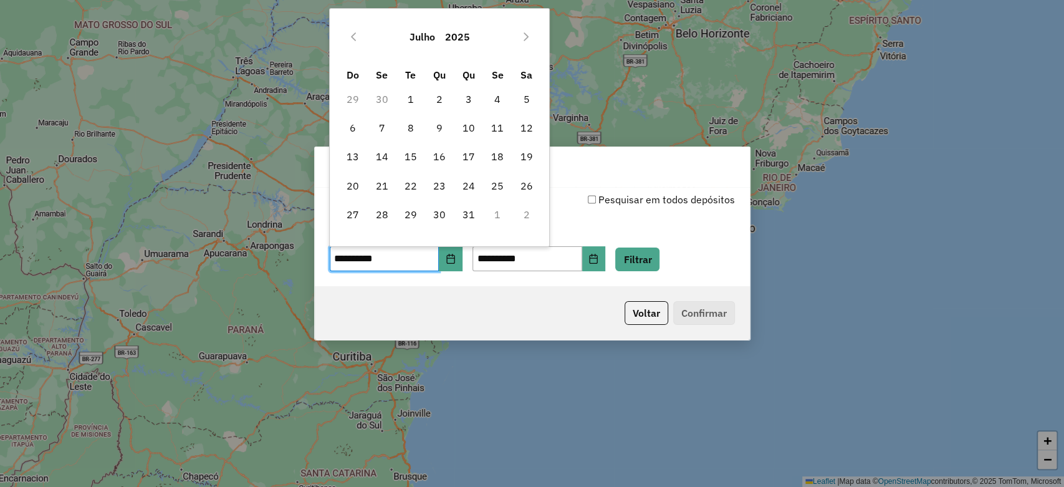
click at [355, 35] on icon "Previous Month" at bounding box center [353, 37] width 10 height 10
click at [416, 184] on span "24" at bounding box center [410, 185] width 25 height 25
type input "**********"
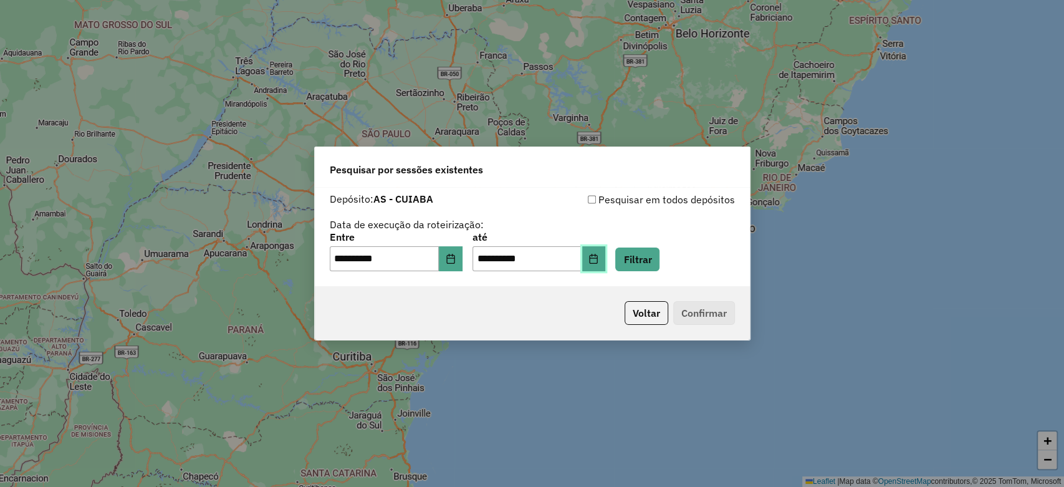
click at [598, 263] on icon "Choose Date" at bounding box center [593, 259] width 10 height 10
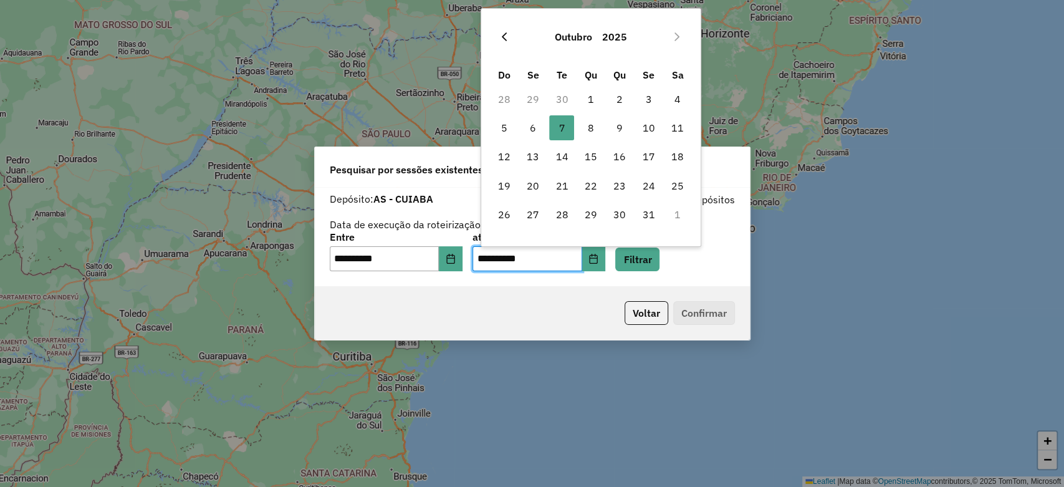
click at [510, 35] on button "Previous Month" at bounding box center [504, 37] width 20 height 20
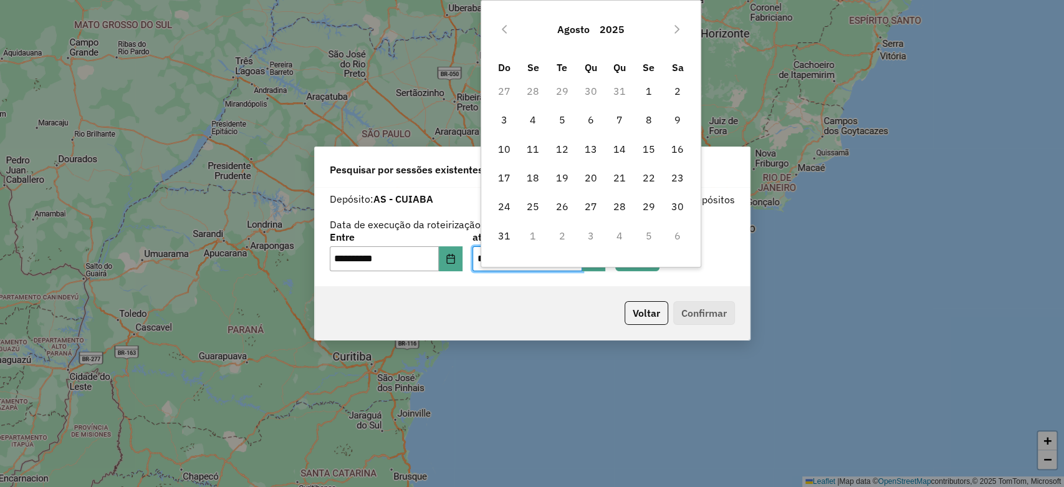
click at [510, 35] on button "Previous Month" at bounding box center [504, 29] width 20 height 20
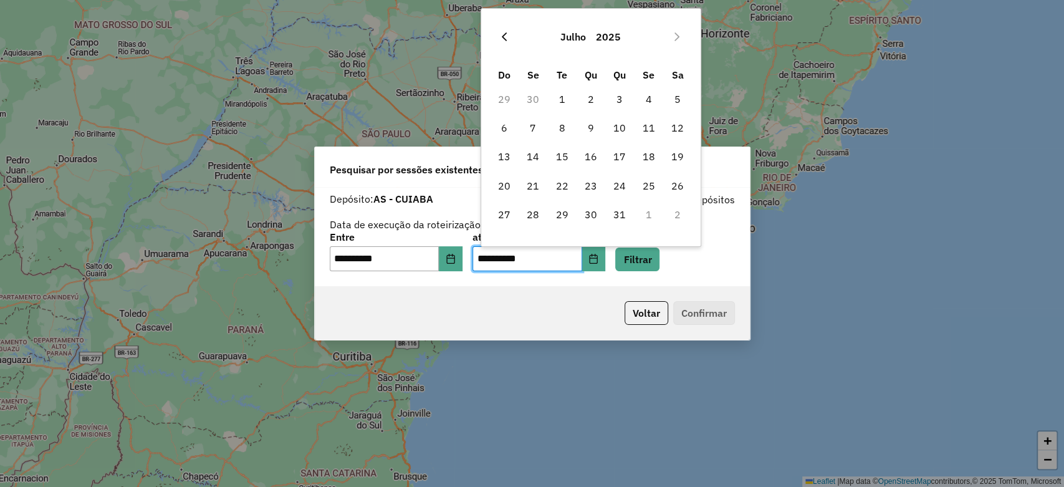
click at [503, 37] on icon "Previous Month" at bounding box center [504, 36] width 5 height 9
click at [649, 188] on span "27" at bounding box center [648, 185] width 25 height 25
type input "**********"
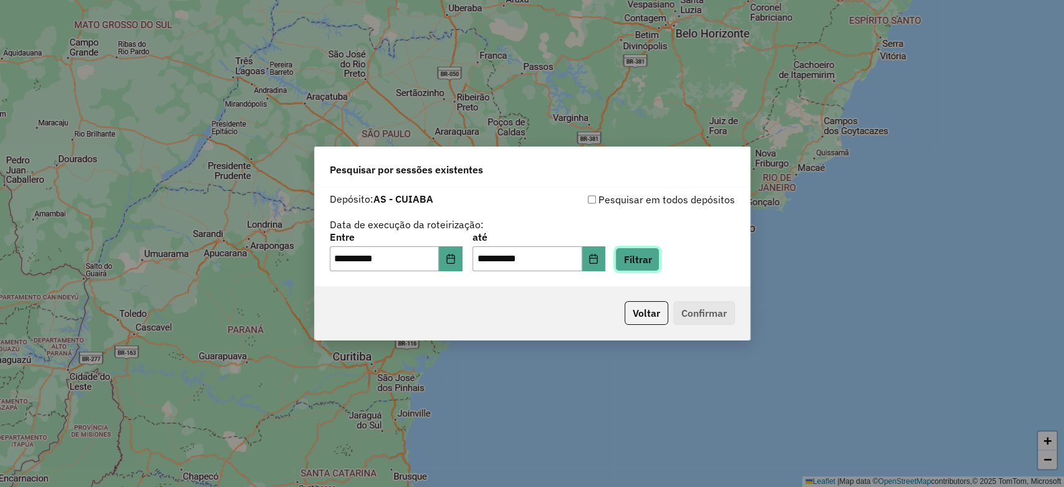
click at [659, 260] on button "Filtrar" at bounding box center [637, 259] width 44 height 24
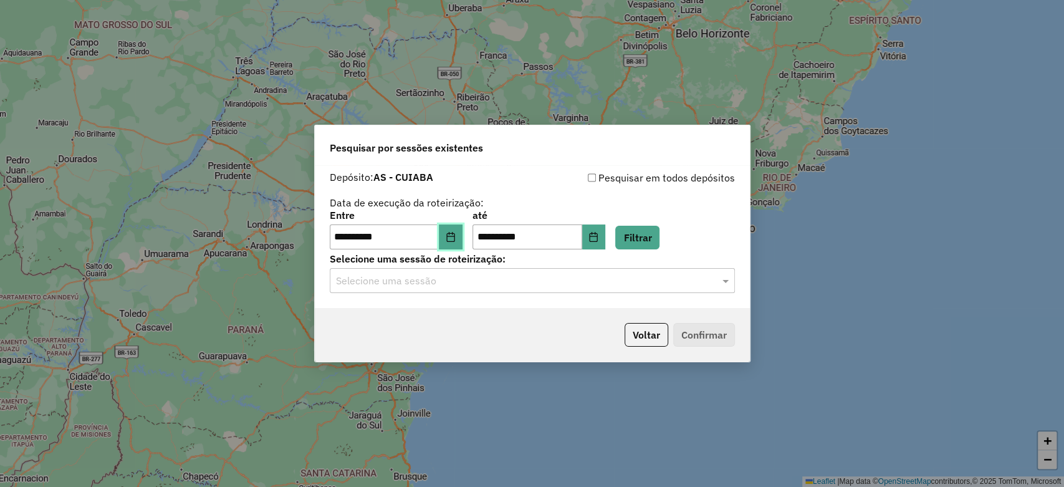
click at [454, 237] on icon "Choose Date" at bounding box center [450, 237] width 8 height 10
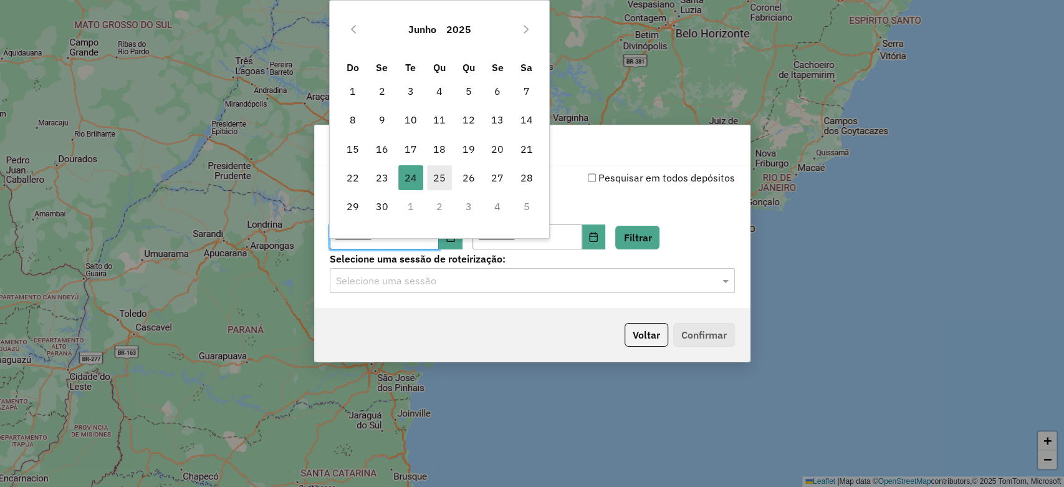
click at [449, 181] on span "25" at bounding box center [439, 177] width 25 height 25
type input "**********"
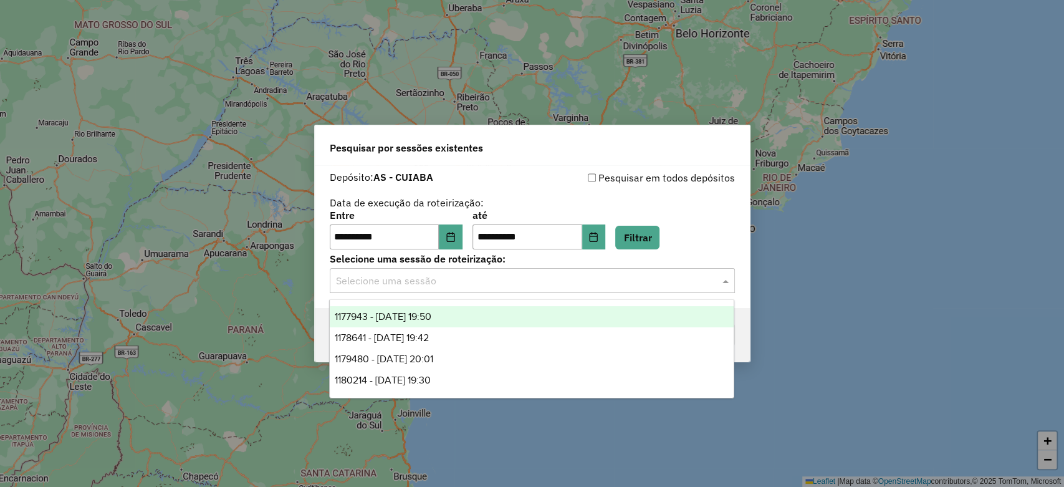
click at [636, 280] on input "text" at bounding box center [520, 281] width 368 height 15
click at [431, 318] on span "1177943 - 24/06/2025 19:50" at bounding box center [383, 316] width 97 height 11
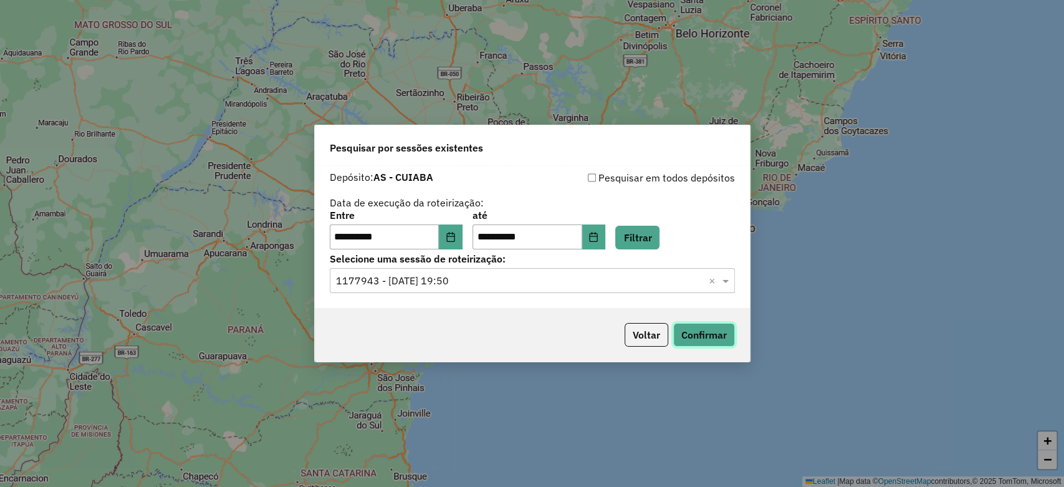
click at [702, 335] on button "Confirmar" at bounding box center [704, 335] width 62 height 24
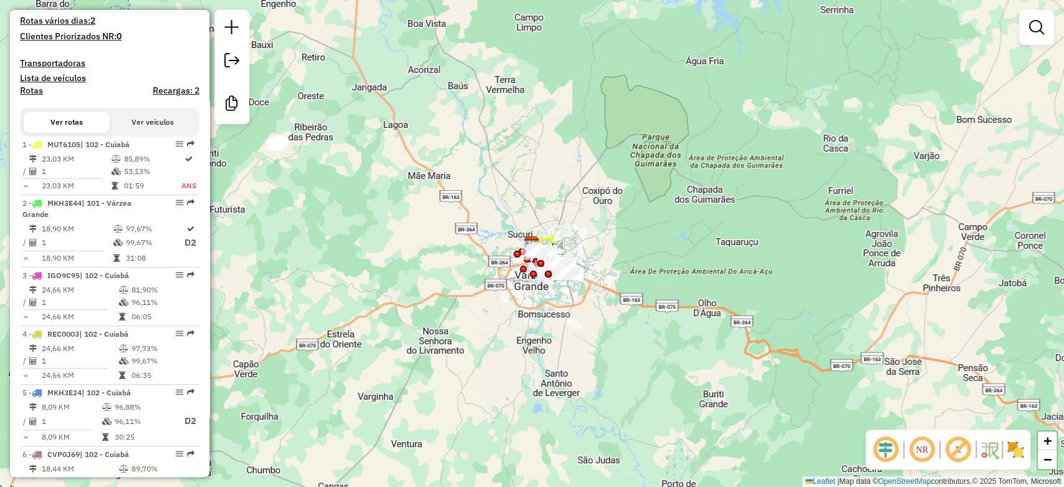
scroll to position [415, 0]
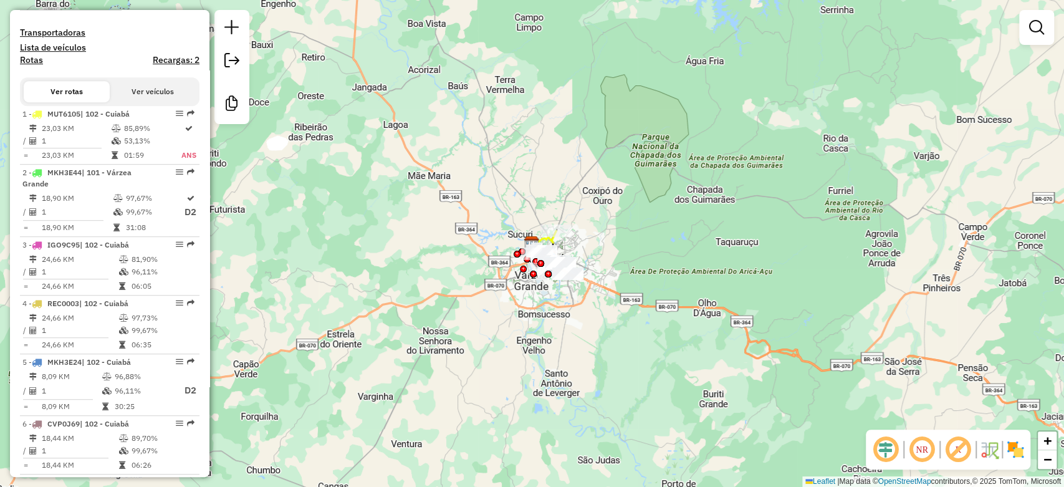
click at [148, 102] on button "Ver veículos" at bounding box center [153, 91] width 86 height 21
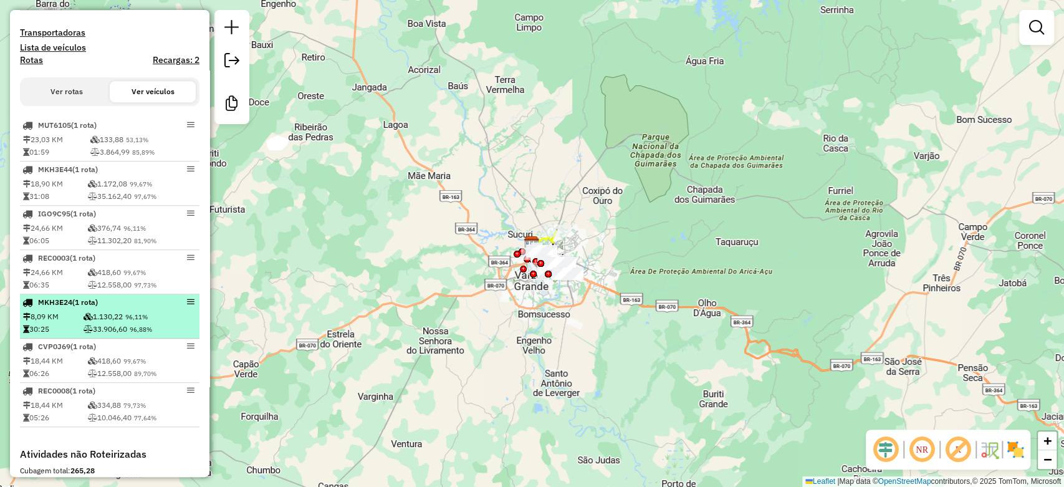
scroll to position [484, 0]
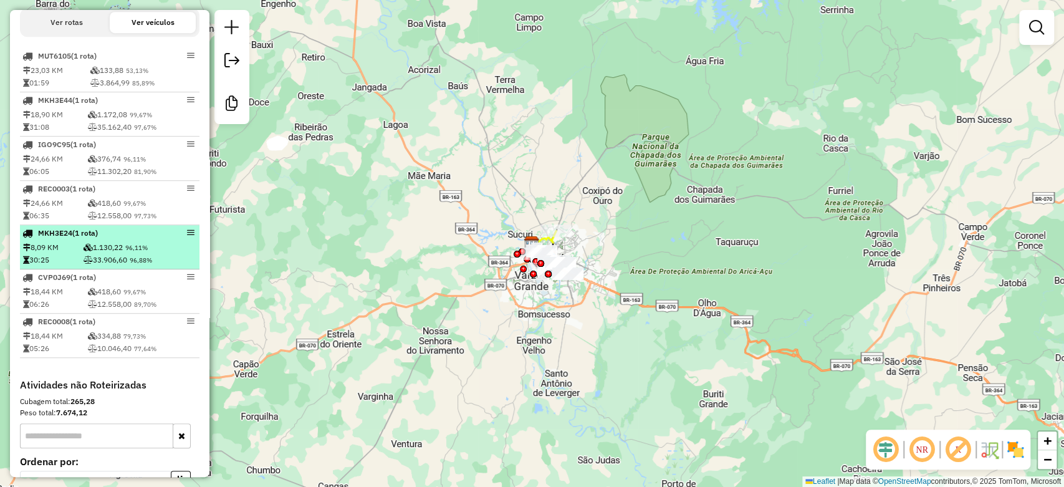
click at [104, 263] on td "33.906,60 96,88%" at bounding box center [140, 260] width 114 height 12
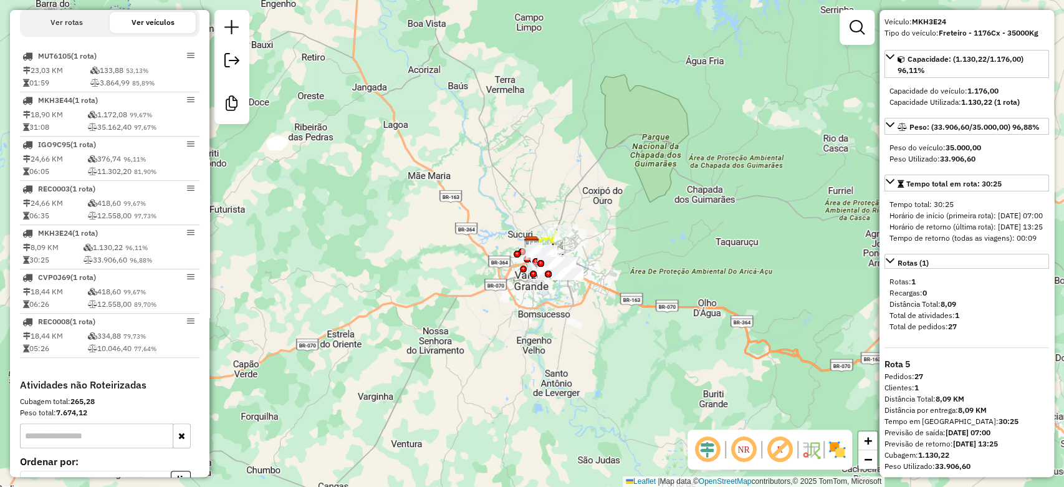
scroll to position [74, 0]
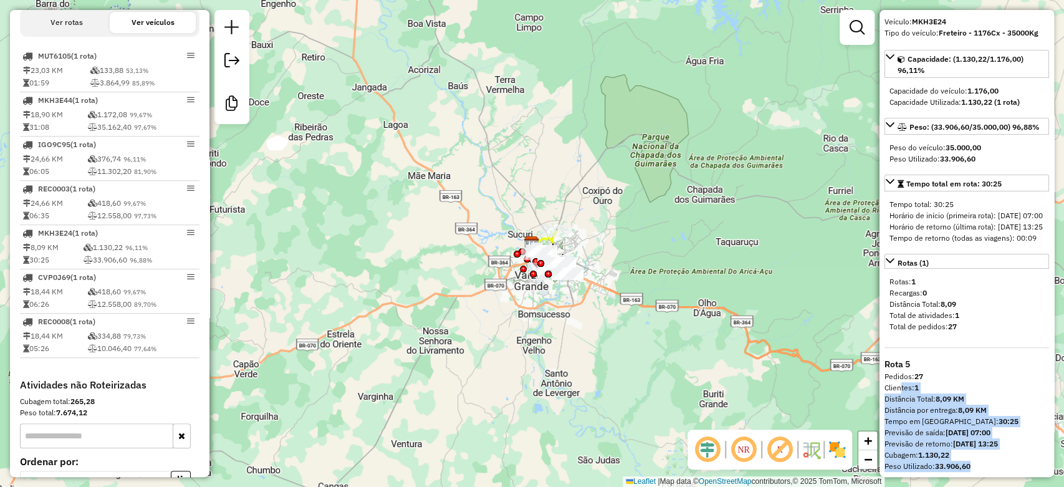
drag, startPoint x: 974, startPoint y: 467, endPoint x: 897, endPoint y: 389, distance: 110.1
click at [897, 389] on div "Rota 5 Pedidos: 27 Clientes: 1 Distância Total: 8,09 KM Distância por entrega: …" at bounding box center [966, 415] width 164 height 114
click at [931, 439] on div "Previsão de retorno: 25/06/2025 13:25" at bounding box center [966, 443] width 164 height 11
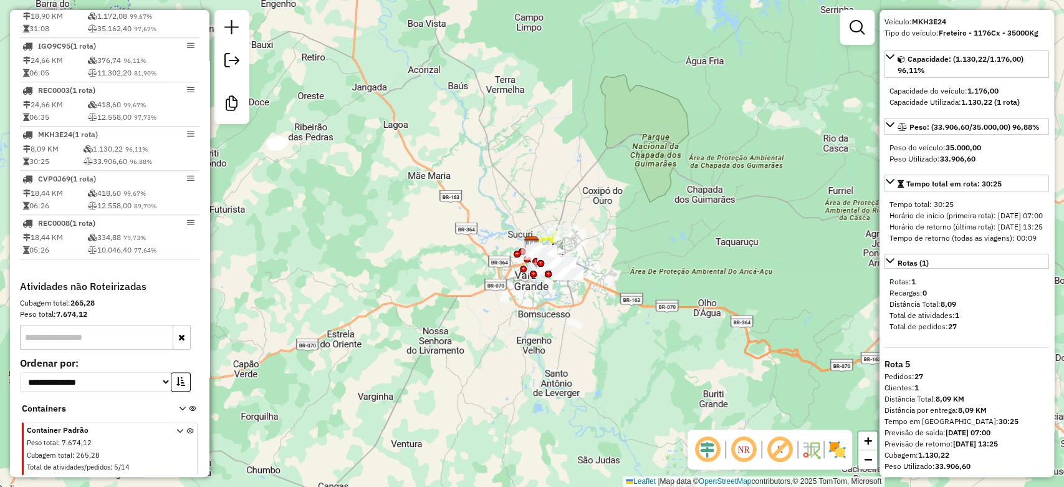
scroll to position [592, 0]
drag, startPoint x: 80, startPoint y: 427, endPoint x: 150, endPoint y: 451, distance: 74.5
click at [150, 451] on span "Container Padrão Peso total : 7.674,12 Cubagem total : 265,28 Total de atividad…" at bounding box center [94, 449] width 135 height 50
